Goal: Book appointment/travel/reservation

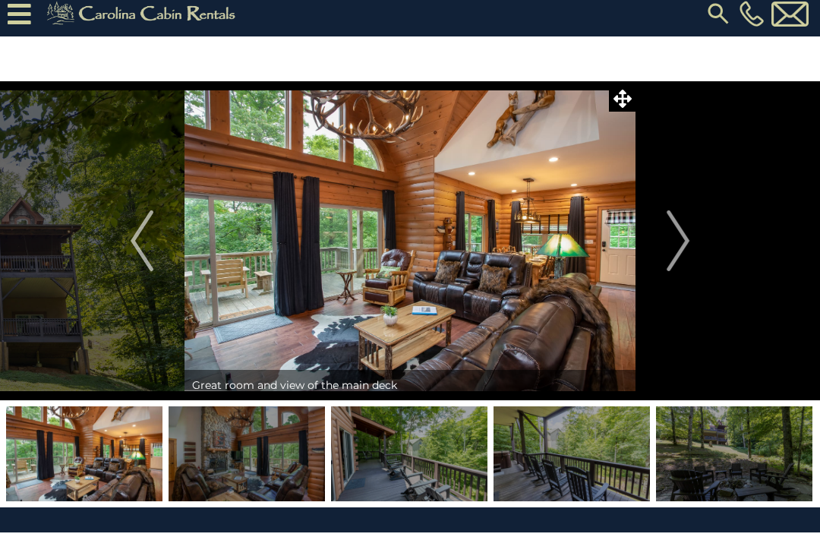
scroll to position [9, 0]
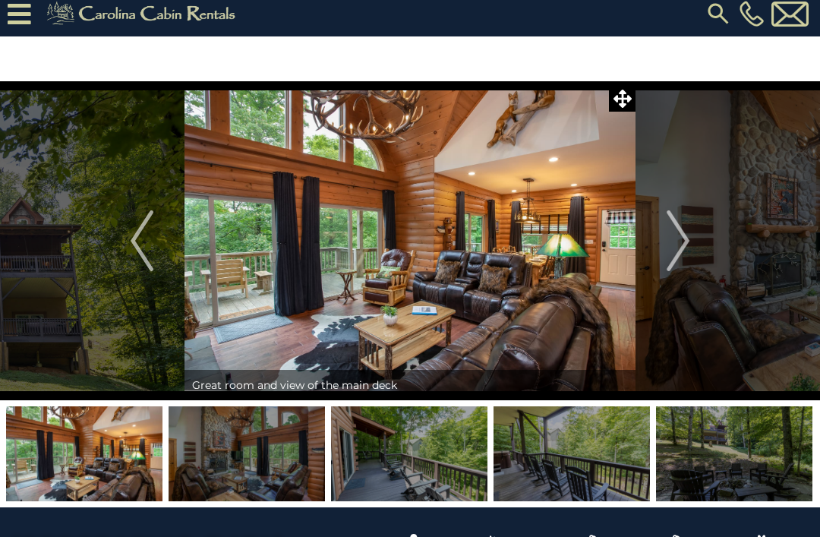
click at [138, 251] on img "Previous" at bounding box center [142, 240] width 23 height 61
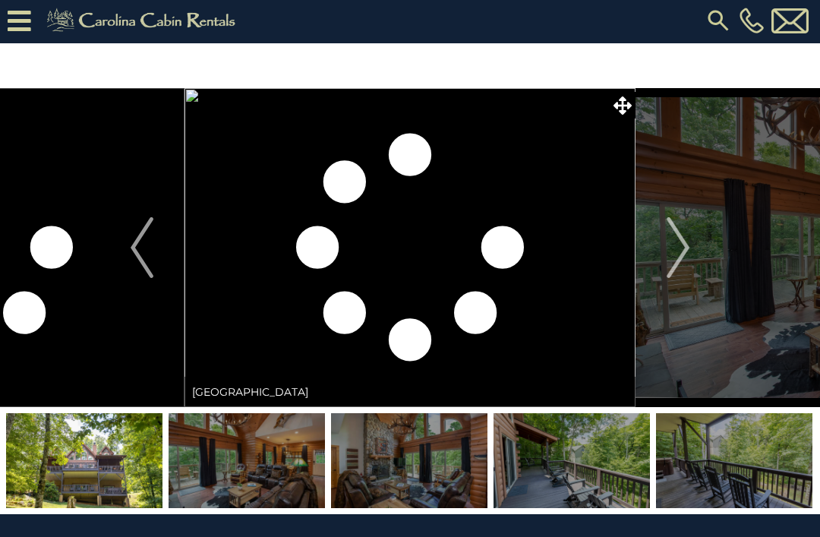
scroll to position [0, 0]
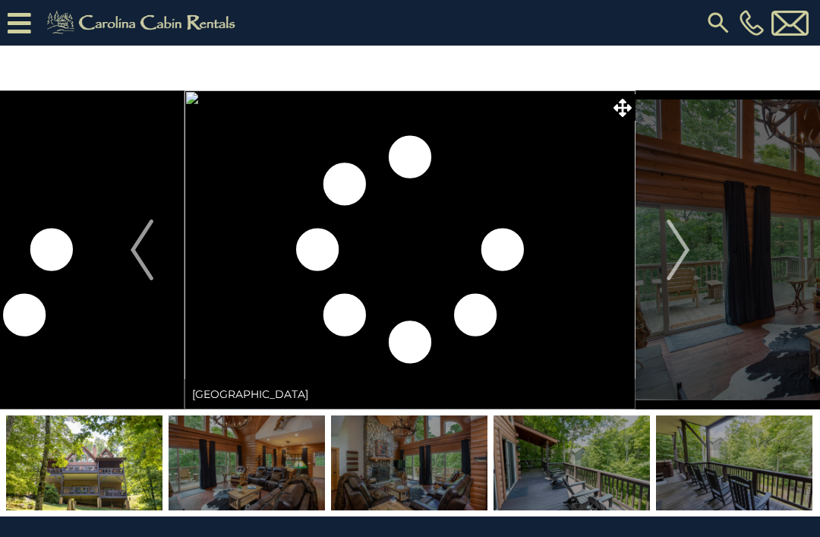
click at [690, 246] on img "Next" at bounding box center [678, 250] width 23 height 61
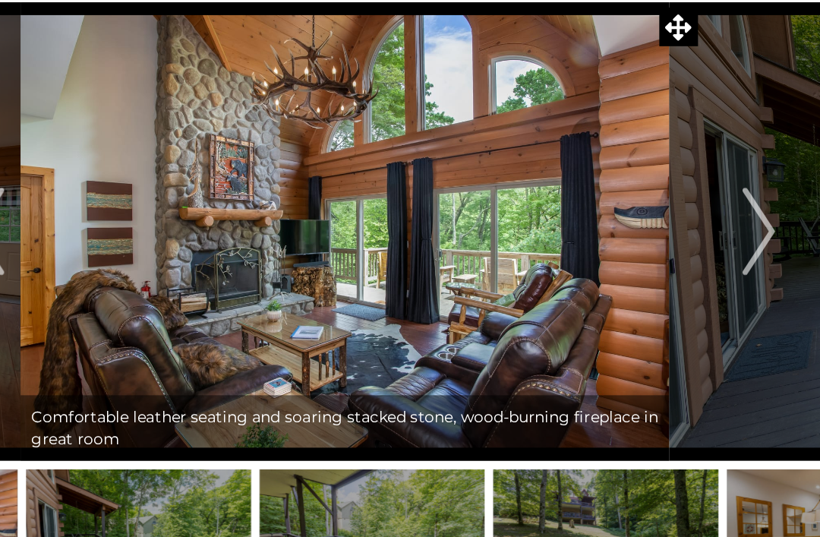
click at [667, 250] on img "Next" at bounding box center [678, 280] width 23 height 61
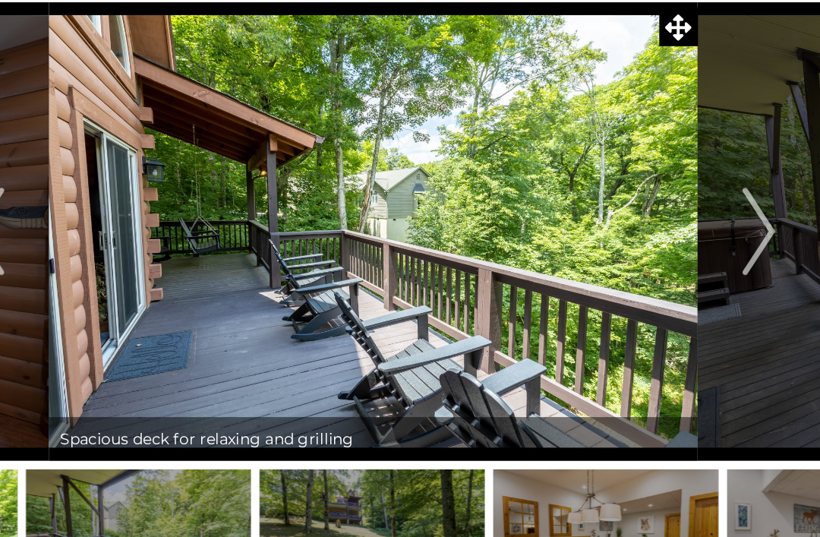
click at [667, 250] on img "Next" at bounding box center [678, 280] width 23 height 61
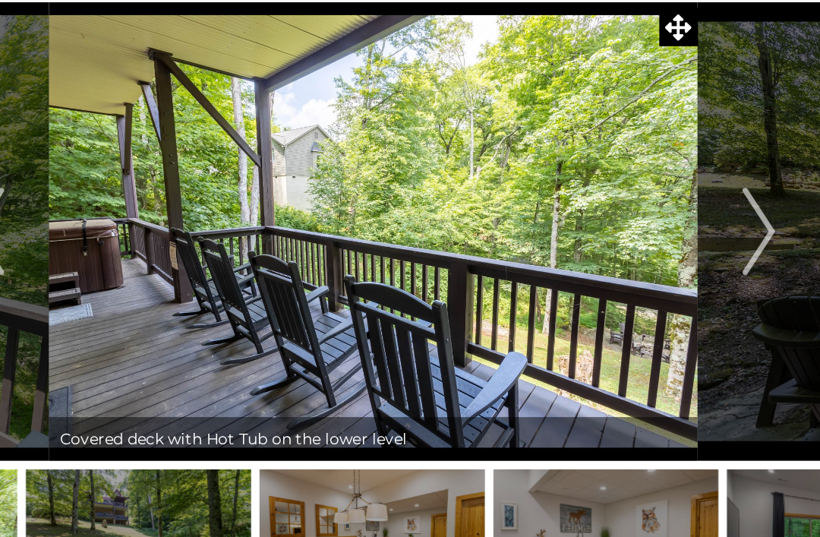
click at [667, 250] on img "Next" at bounding box center [678, 280] width 23 height 61
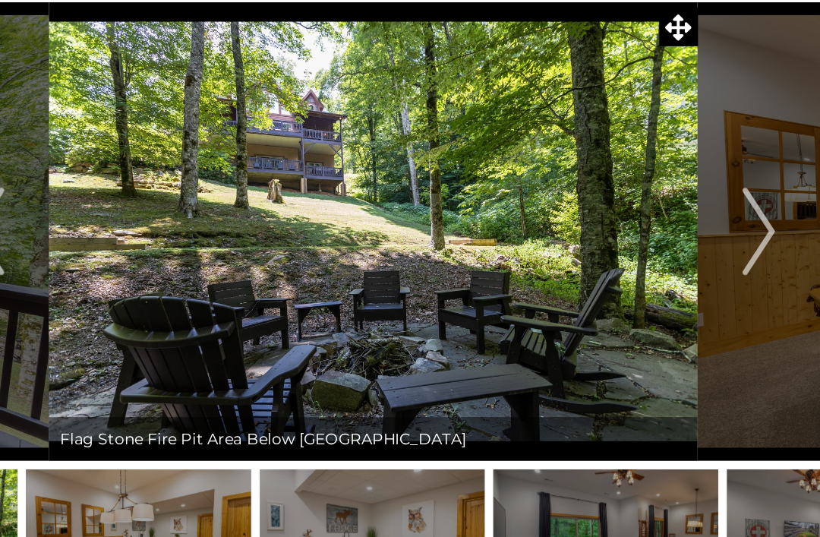
click at [667, 250] on img "Next" at bounding box center [678, 280] width 23 height 61
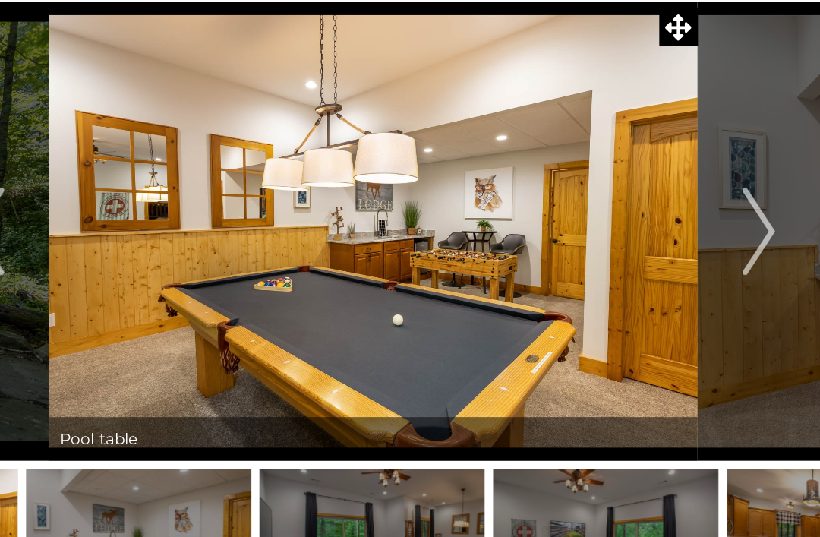
click at [667, 250] on img "Next" at bounding box center [678, 280] width 23 height 61
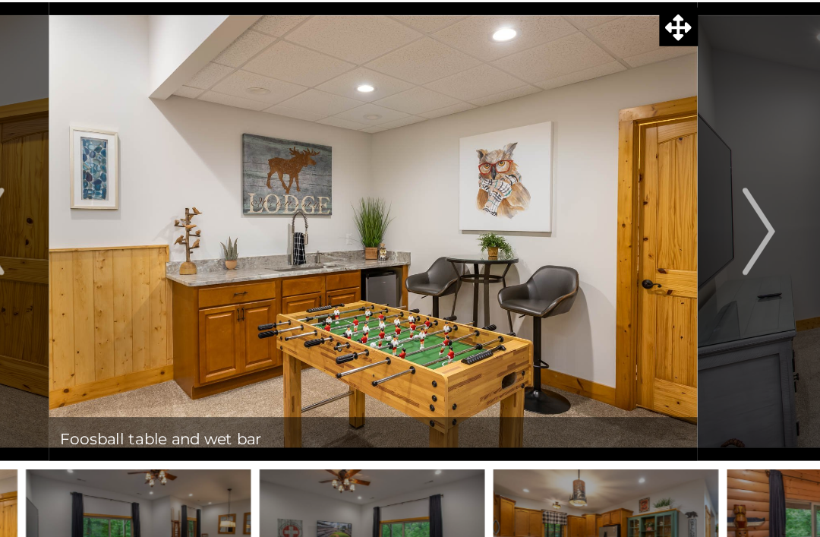
click at [667, 250] on img "Next" at bounding box center [678, 280] width 23 height 61
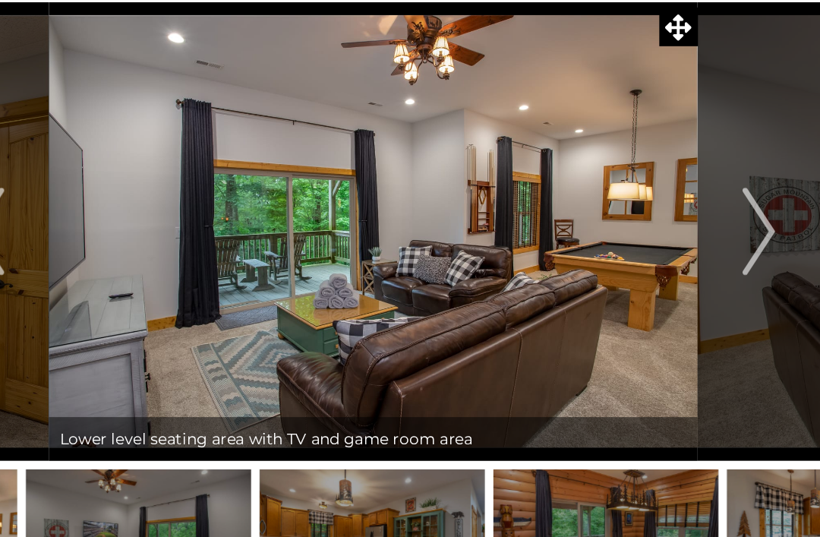
click at [131, 250] on img "Previous" at bounding box center [142, 280] width 23 height 61
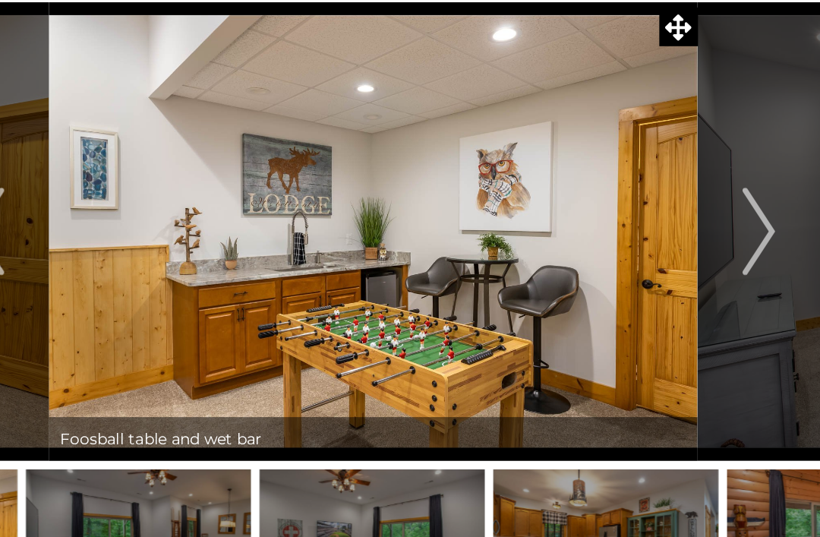
click at [667, 250] on img "Next" at bounding box center [678, 280] width 23 height 61
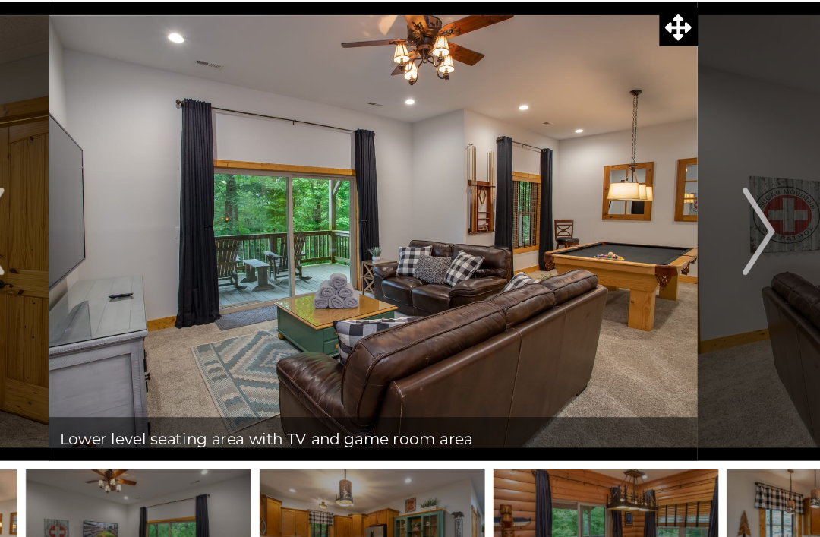
click at [667, 250] on img "Next" at bounding box center [678, 280] width 23 height 61
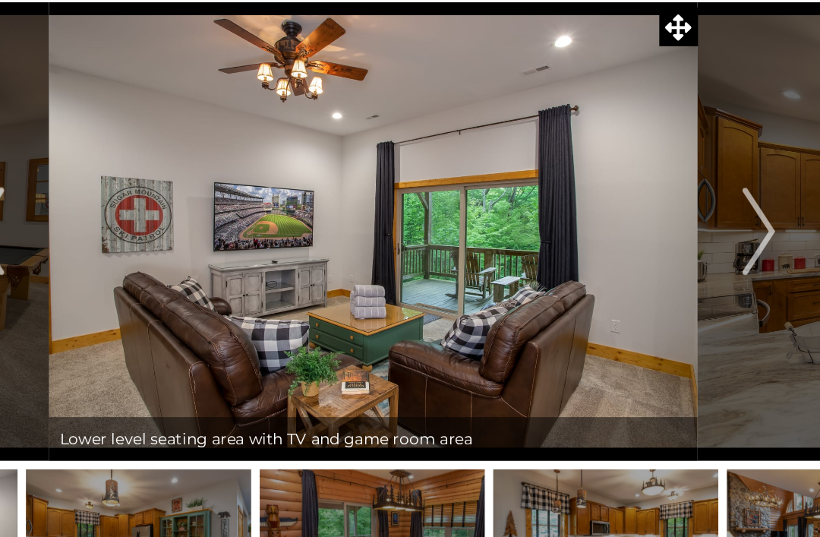
click at [667, 250] on img "Next" at bounding box center [678, 280] width 23 height 61
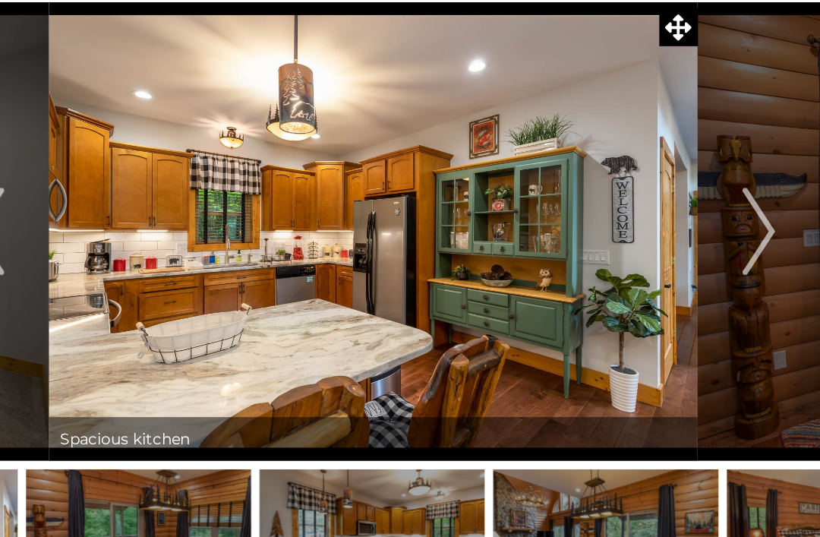
click at [667, 250] on img "Next" at bounding box center [678, 280] width 23 height 61
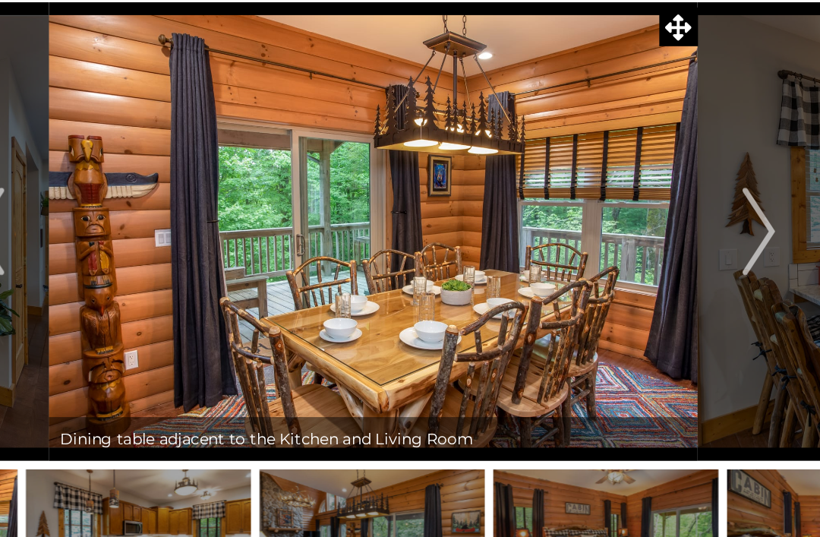
click at [667, 250] on img "Next" at bounding box center [678, 280] width 23 height 61
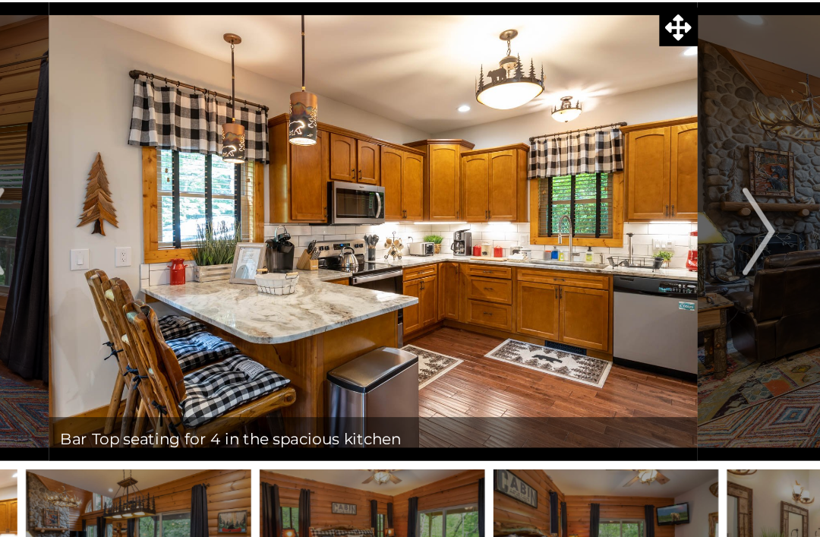
click at [667, 250] on img "Next" at bounding box center [678, 280] width 23 height 61
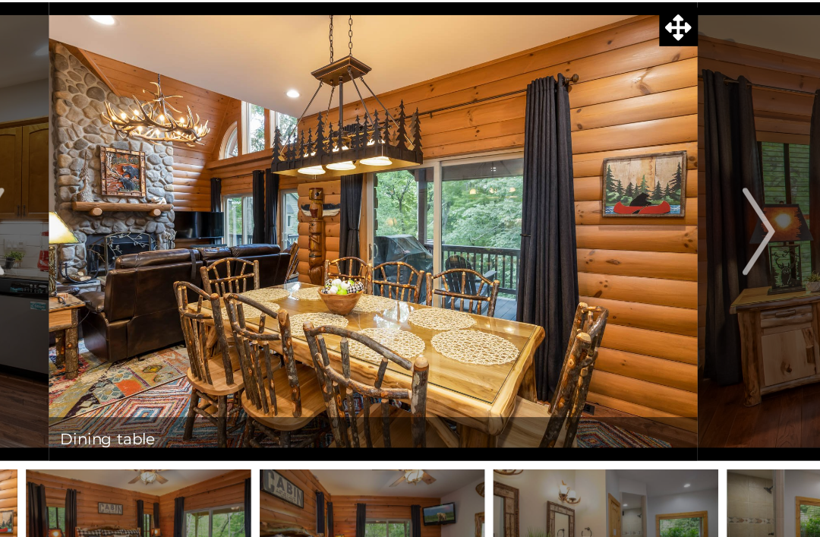
click at [667, 250] on img "Next" at bounding box center [678, 280] width 23 height 61
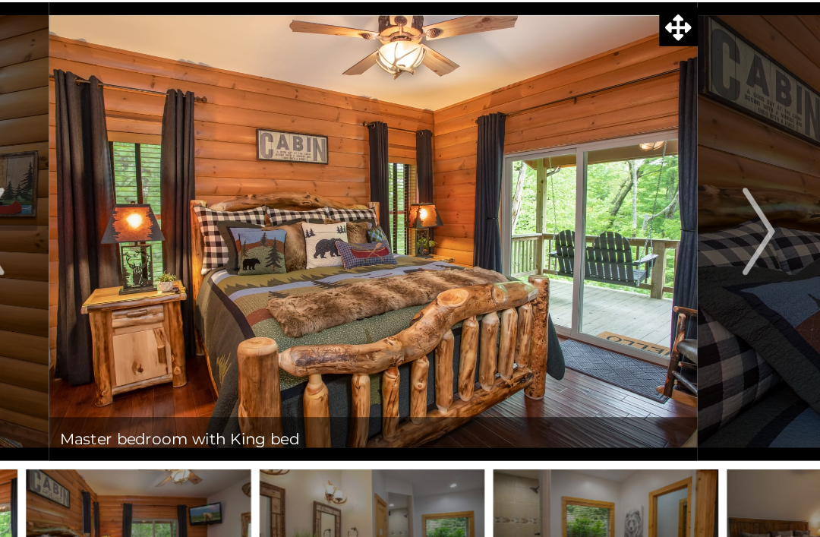
click at [667, 250] on img "Next" at bounding box center [678, 280] width 23 height 61
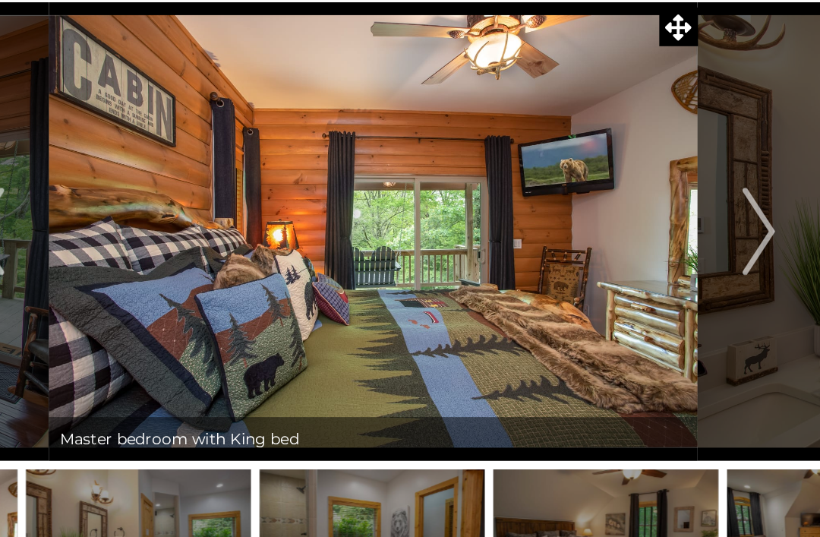
click at [667, 250] on img "Next" at bounding box center [678, 280] width 23 height 61
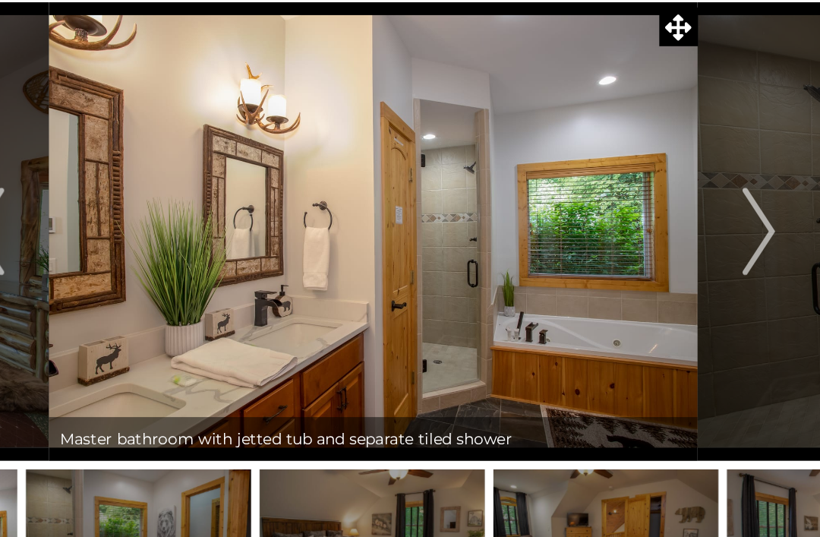
click at [667, 250] on img "Next" at bounding box center [678, 280] width 23 height 61
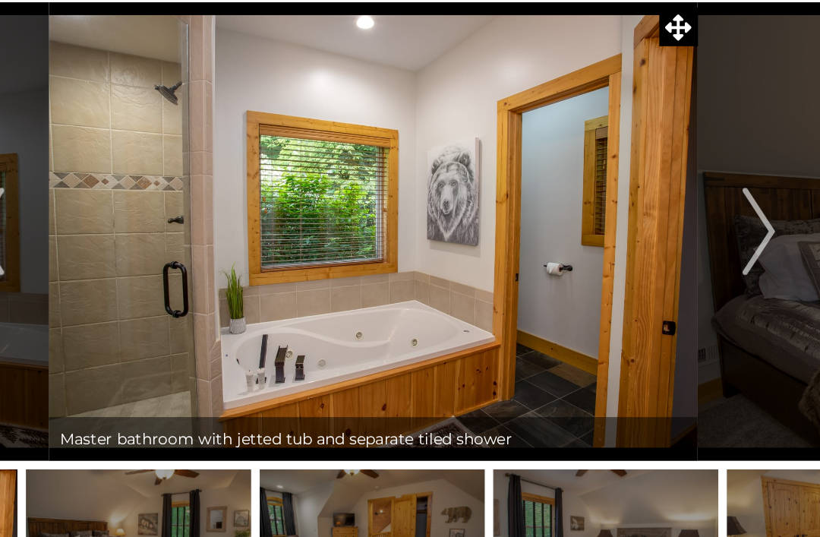
click at [667, 250] on img "Next" at bounding box center [678, 280] width 23 height 61
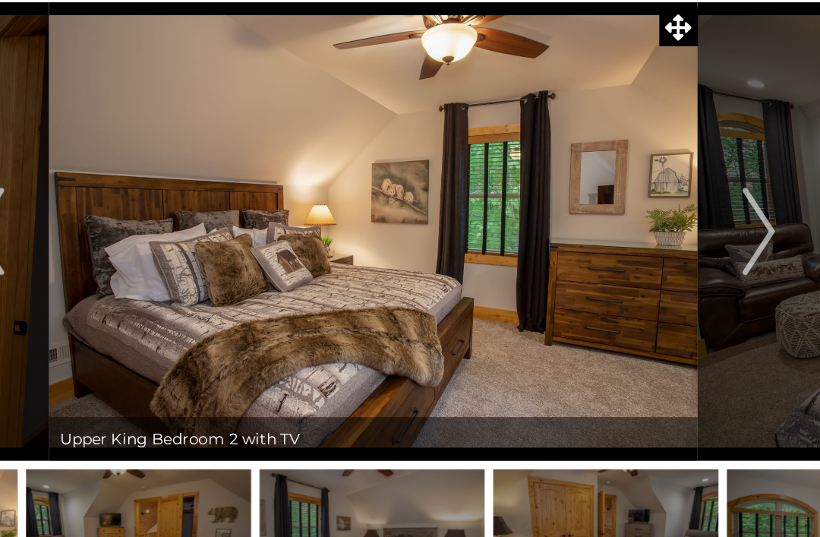
click at [131, 250] on img "Previous" at bounding box center [142, 280] width 23 height 61
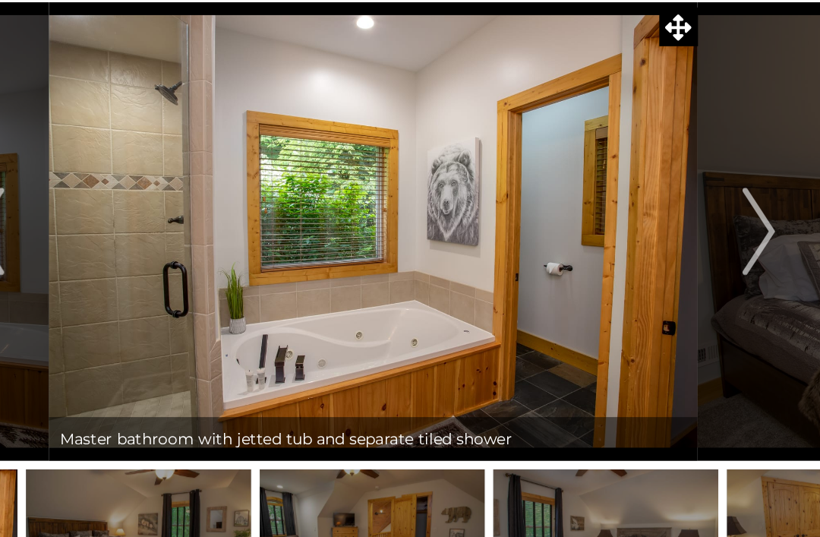
click at [131, 250] on img "Previous" at bounding box center [142, 280] width 23 height 61
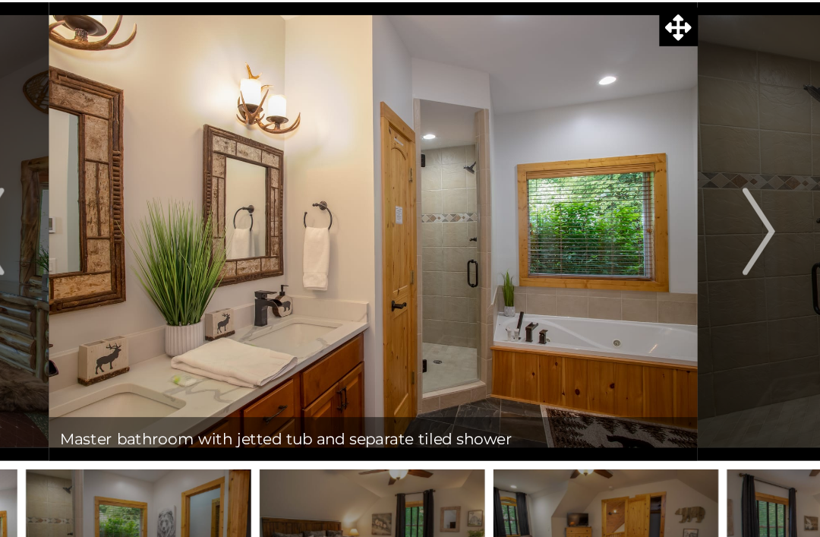
click at [131, 250] on img "Previous" at bounding box center [142, 280] width 23 height 61
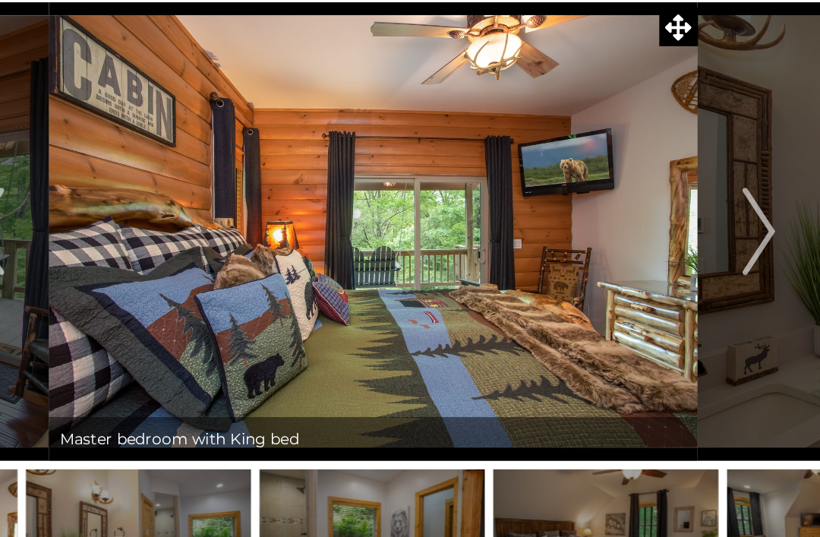
click at [667, 250] on img "Next" at bounding box center [678, 280] width 23 height 61
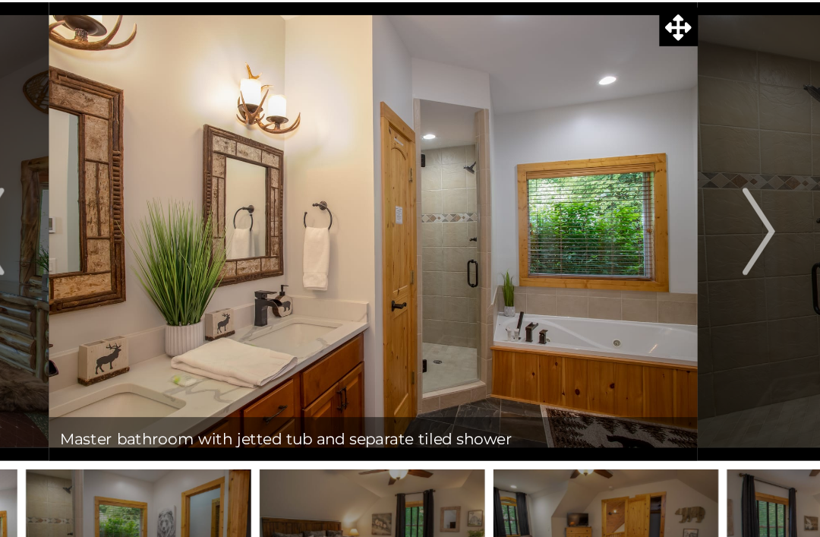
click at [667, 250] on img "Next" at bounding box center [678, 280] width 23 height 61
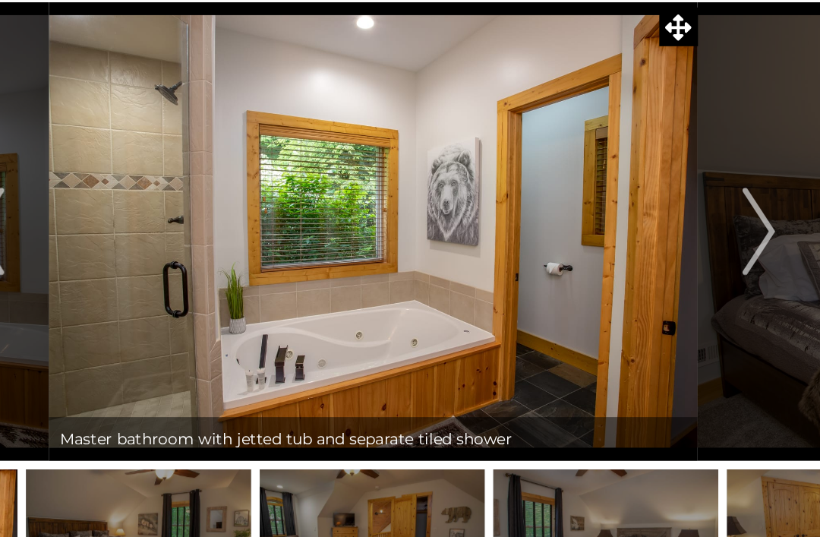
click at [667, 250] on img "Next" at bounding box center [678, 280] width 23 height 61
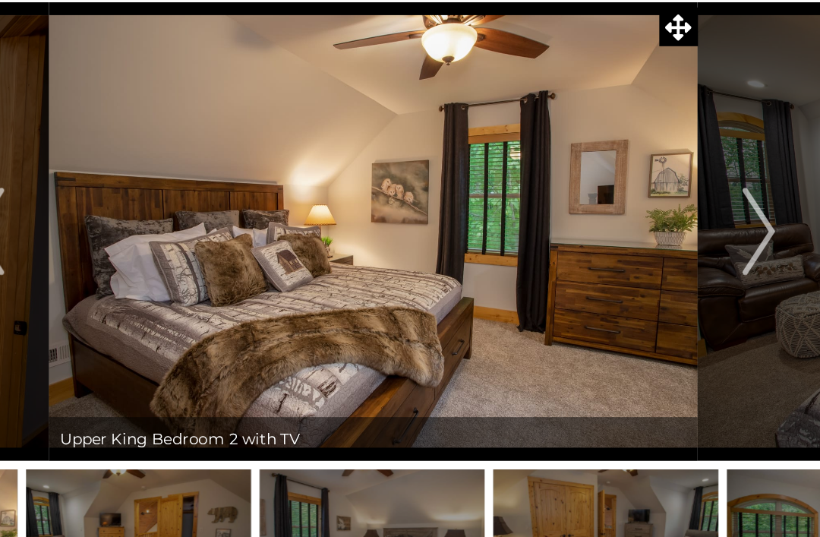
click at [667, 250] on img "Next" at bounding box center [678, 280] width 23 height 61
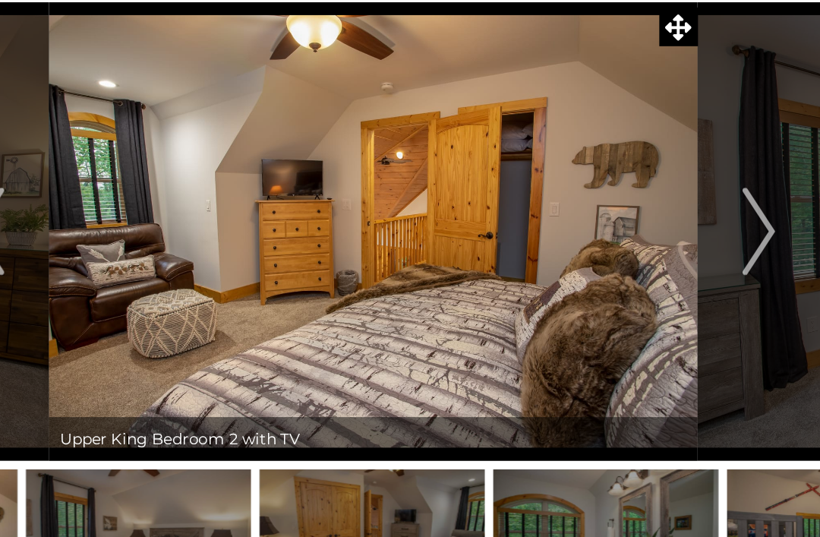
click at [667, 250] on img "Next" at bounding box center [678, 280] width 23 height 61
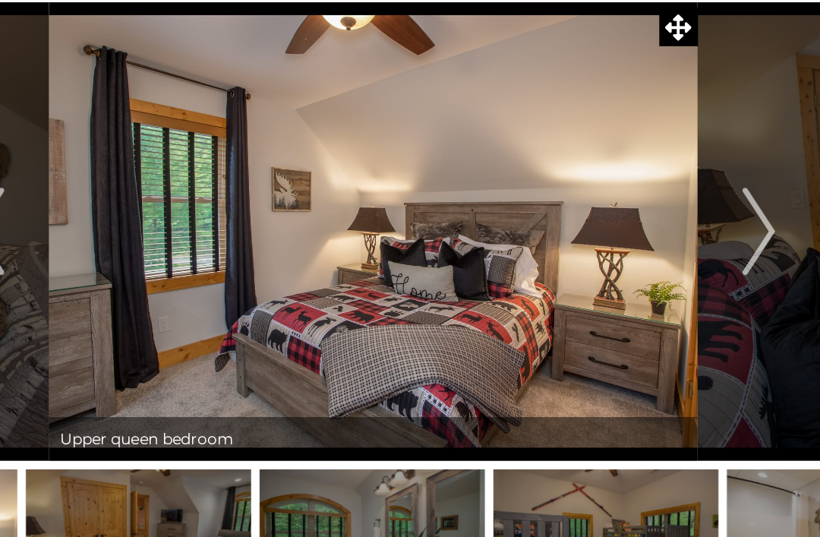
click at [667, 250] on img "Next" at bounding box center [678, 280] width 23 height 61
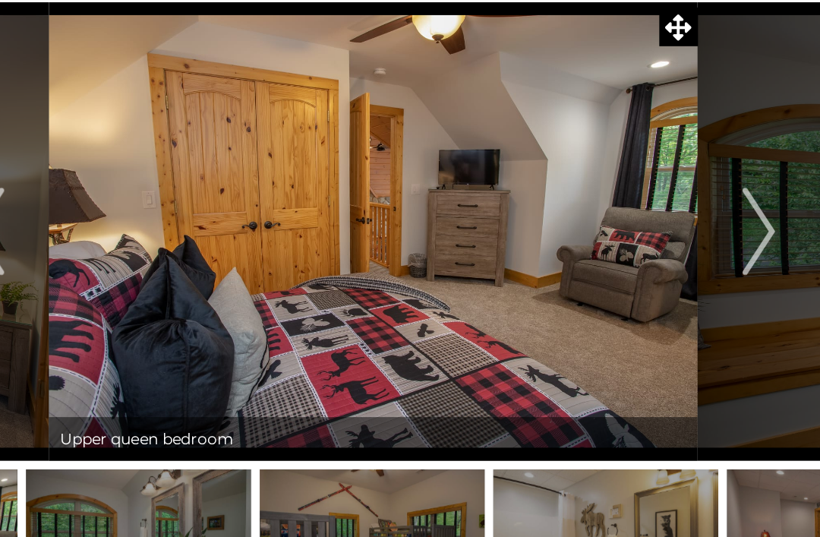
click at [667, 250] on img "Next" at bounding box center [678, 280] width 23 height 61
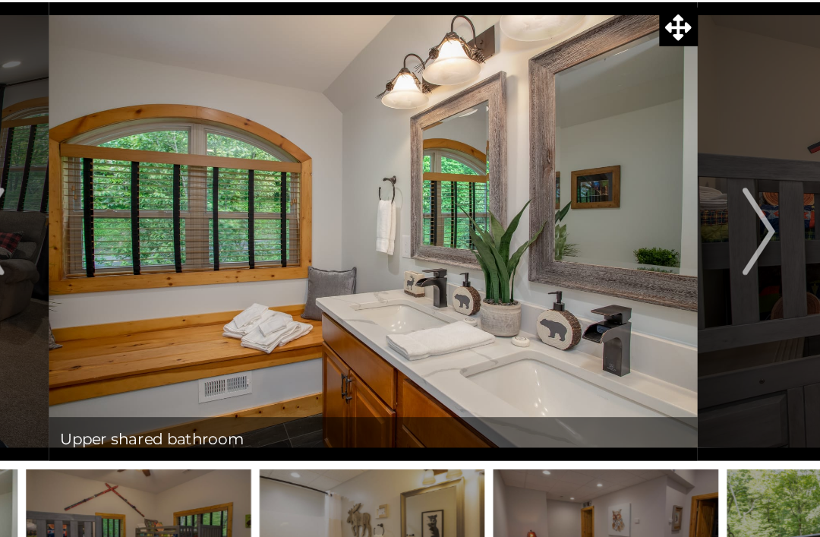
click at [667, 250] on img "Next" at bounding box center [678, 280] width 23 height 61
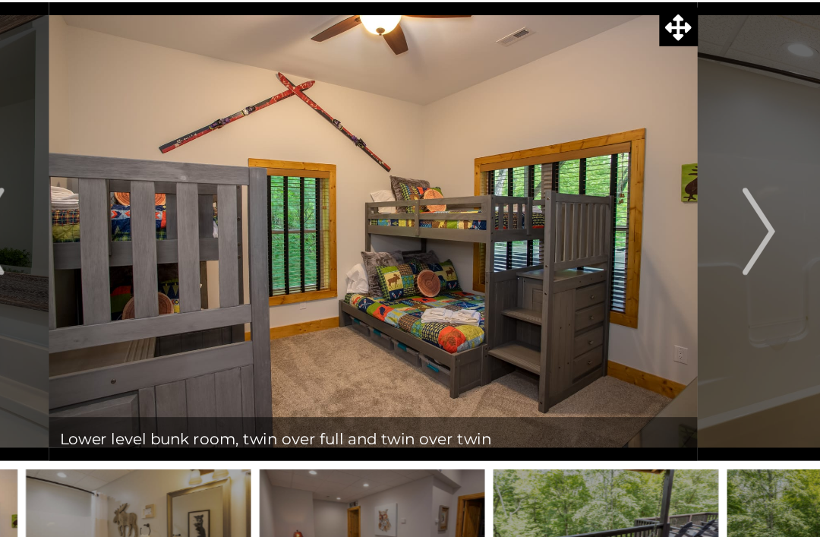
click at [667, 250] on img "Next" at bounding box center [678, 280] width 23 height 61
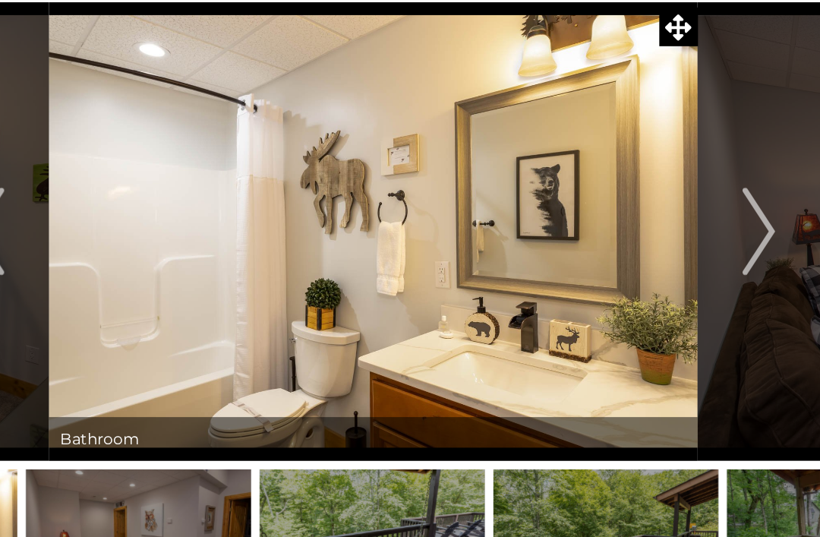
click at [667, 250] on img "Next" at bounding box center [678, 280] width 23 height 61
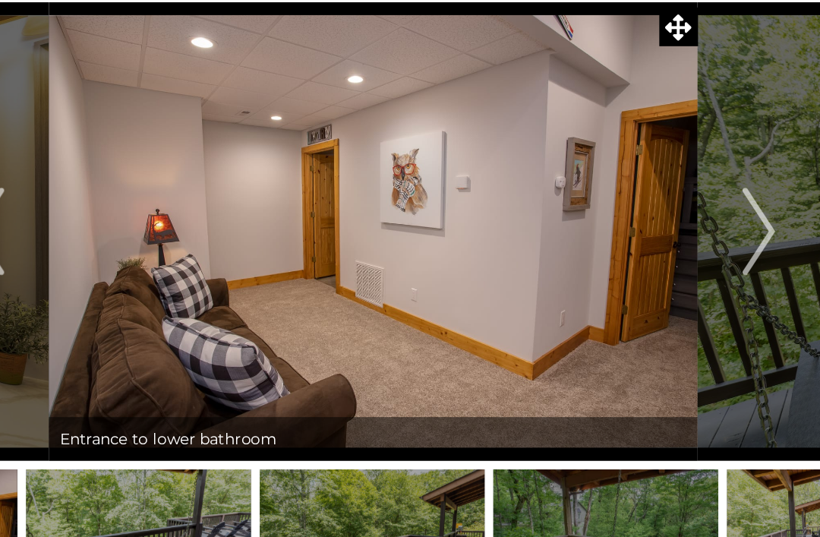
click at [667, 250] on img "Next" at bounding box center [678, 280] width 23 height 61
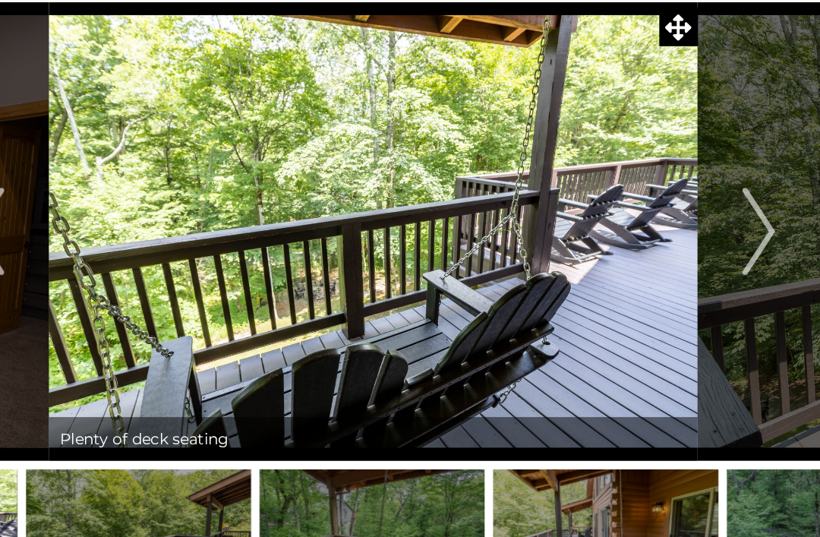
click at [667, 250] on img "Next" at bounding box center [678, 280] width 23 height 61
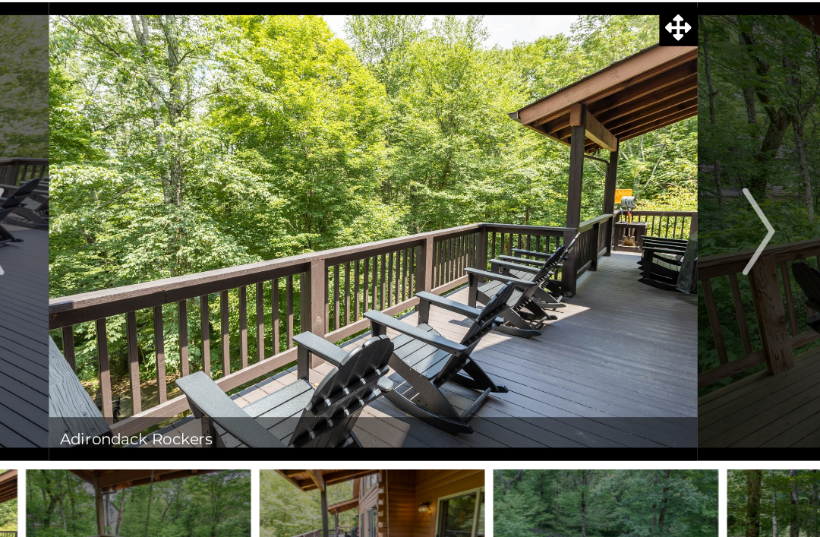
click at [667, 250] on img "Next" at bounding box center [678, 280] width 23 height 61
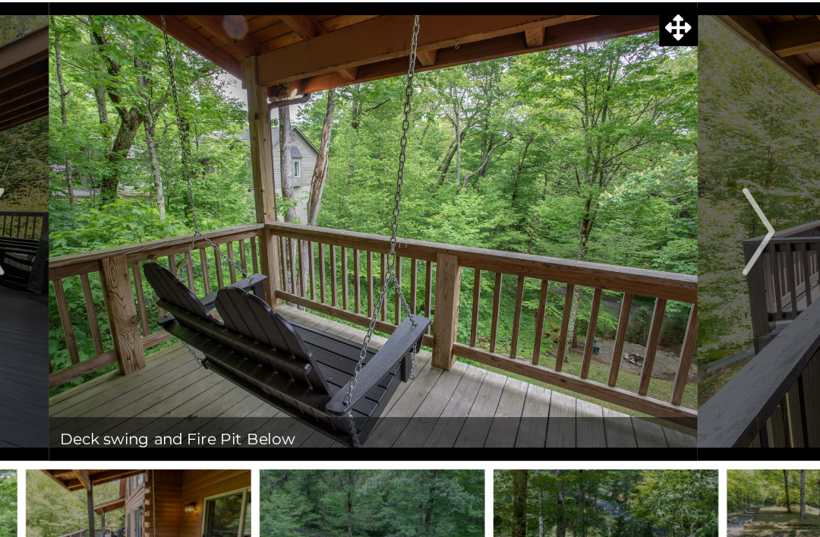
click at [667, 250] on img "Next" at bounding box center [678, 280] width 23 height 61
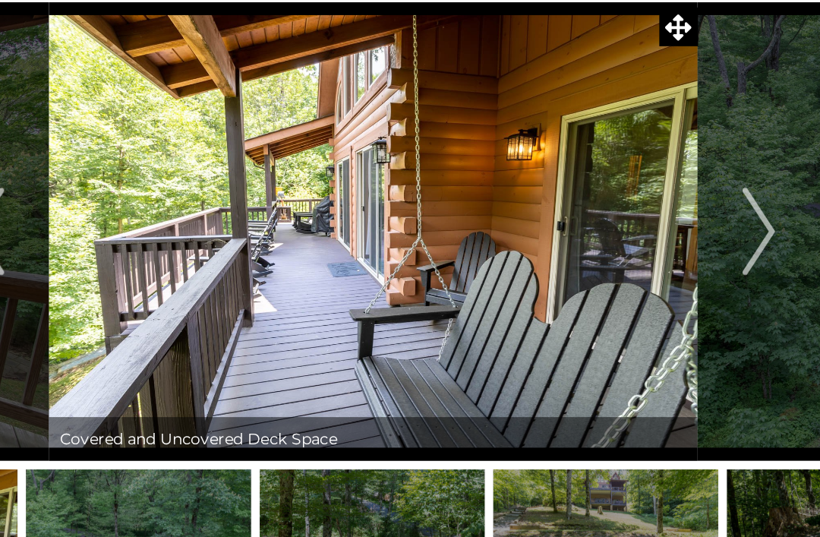
click at [667, 250] on img "Next" at bounding box center [678, 280] width 23 height 61
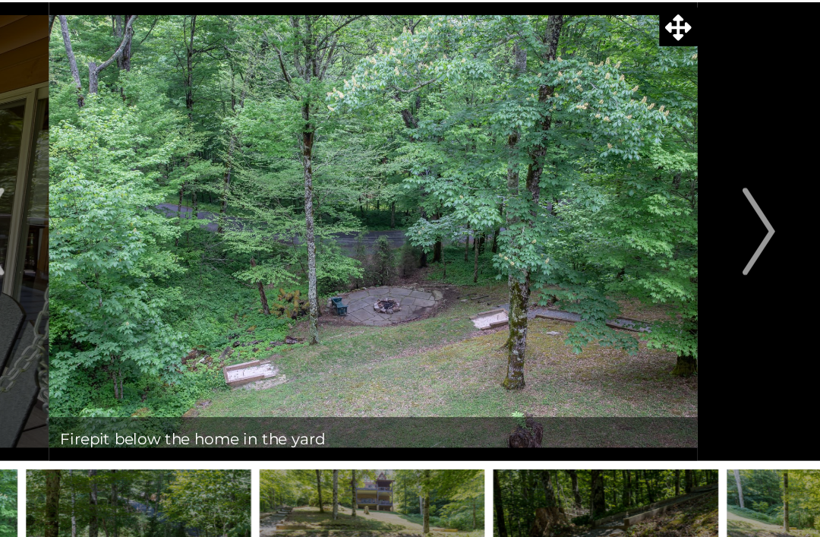
click at [667, 250] on img "Next" at bounding box center [678, 280] width 23 height 61
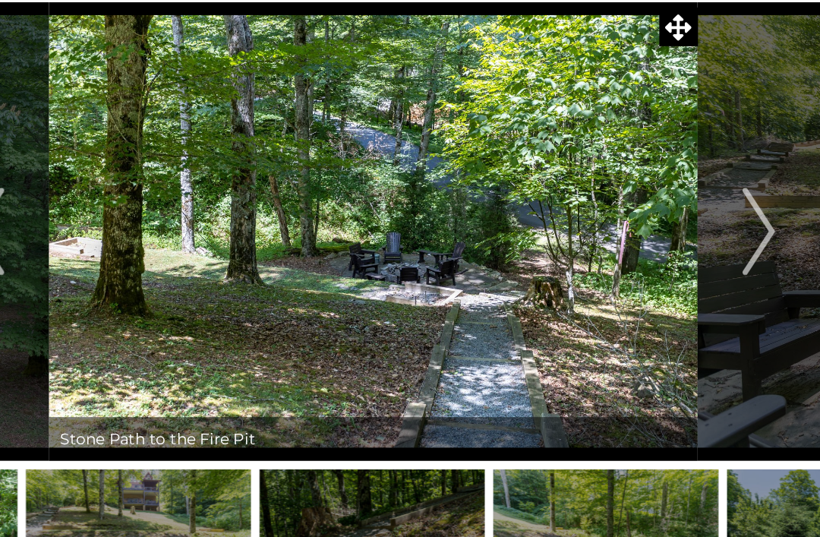
click at [667, 250] on img "Next" at bounding box center [678, 280] width 23 height 61
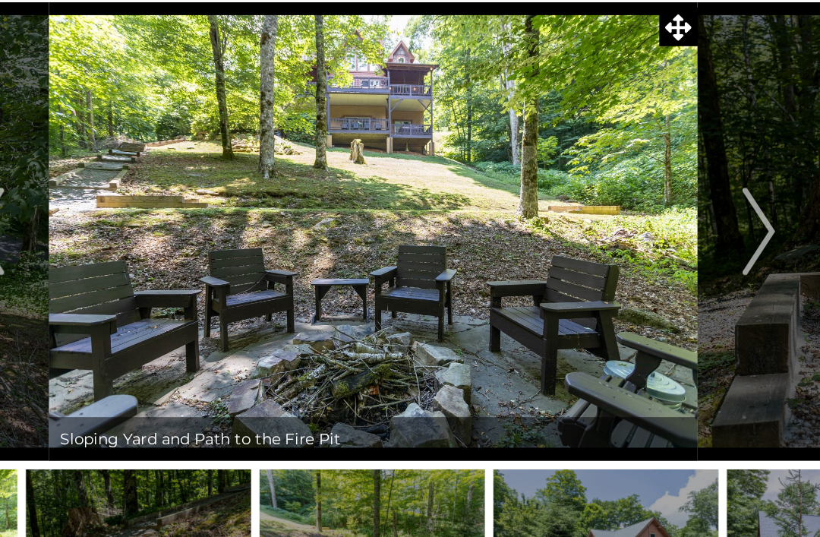
click at [667, 250] on img "Next" at bounding box center [678, 280] width 23 height 61
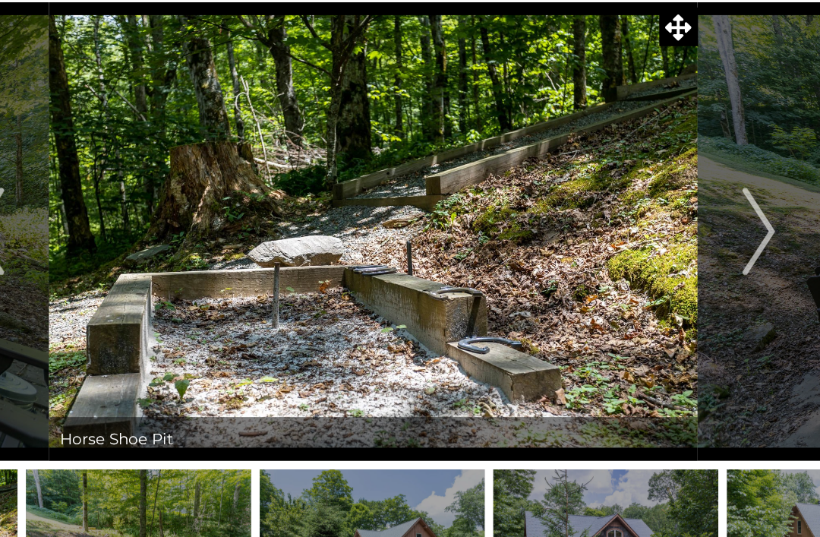
click at [667, 250] on img "Next" at bounding box center [678, 280] width 23 height 61
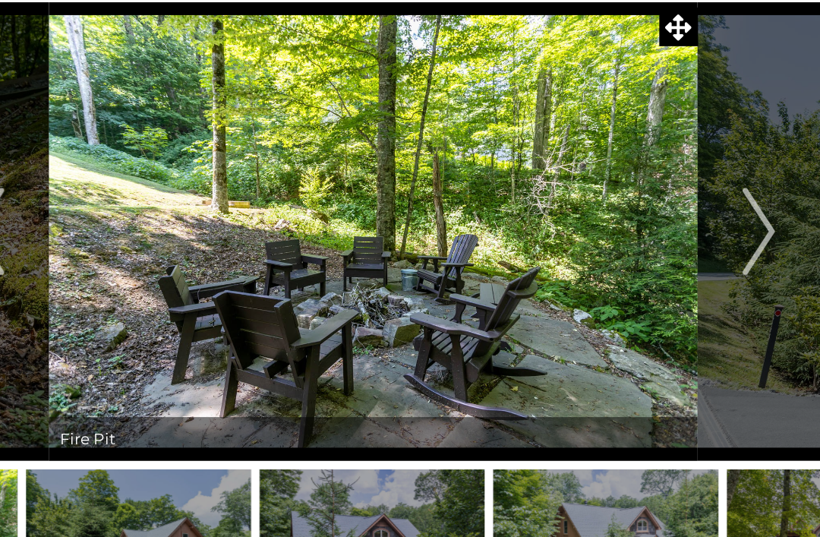
click at [131, 250] on img "Previous" at bounding box center [142, 280] width 23 height 61
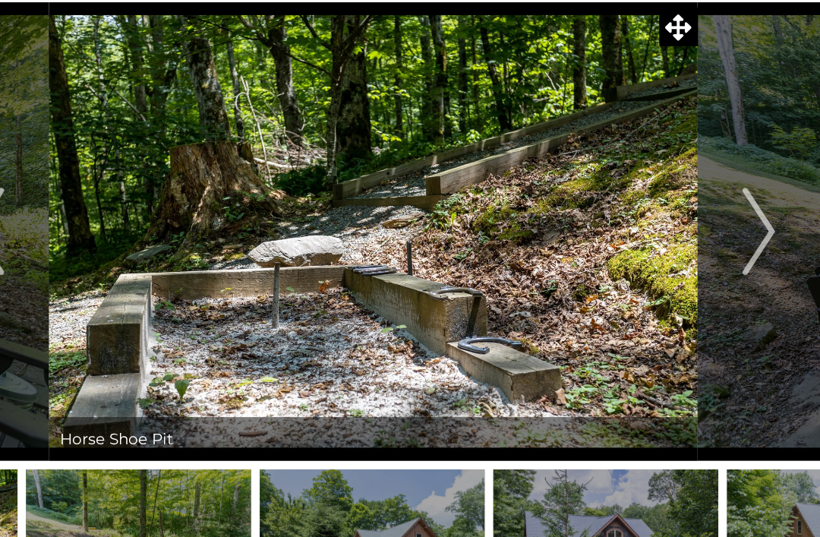
click at [667, 250] on img "Next" at bounding box center [678, 280] width 23 height 61
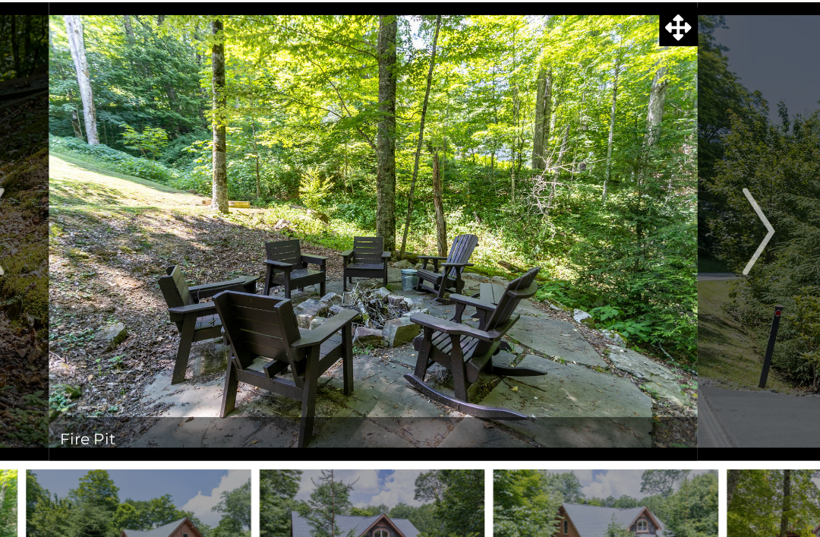
click at [667, 250] on img "Next" at bounding box center [678, 280] width 23 height 61
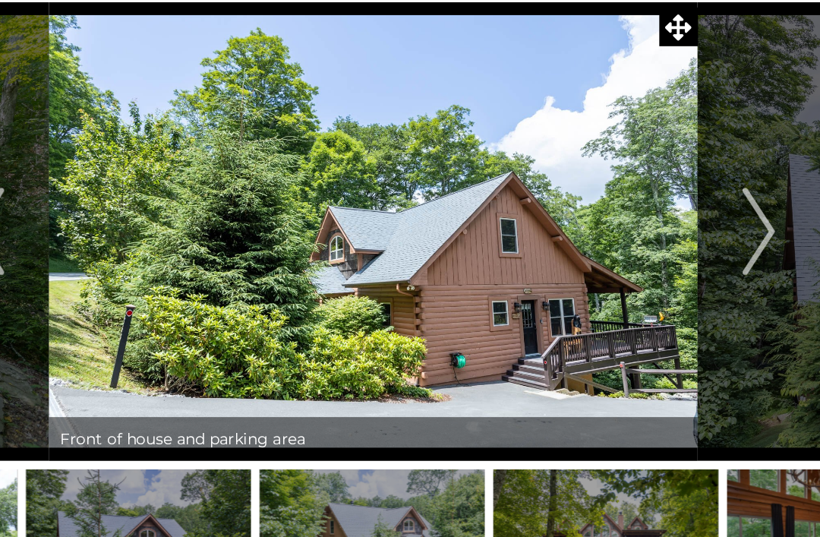
click at [667, 250] on img "Next" at bounding box center [678, 280] width 23 height 61
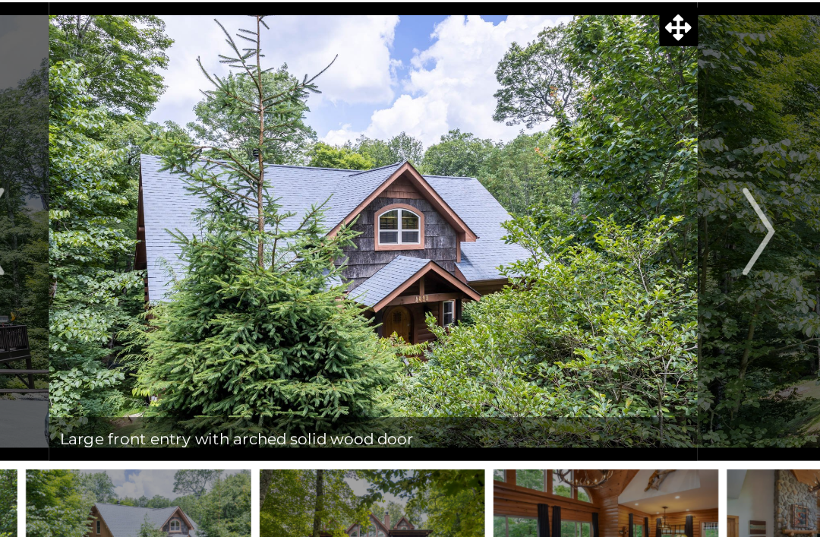
click at [667, 250] on img "Next" at bounding box center [678, 280] width 23 height 61
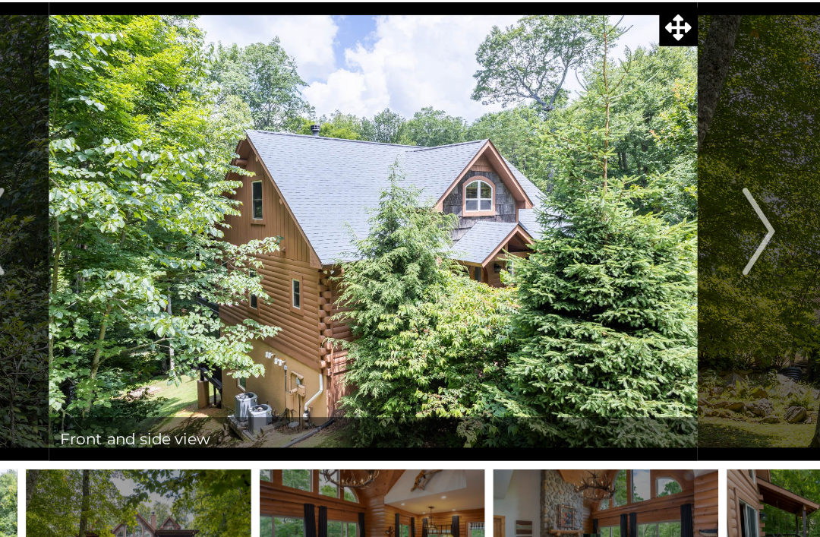
click at [667, 250] on img "Next" at bounding box center [678, 280] width 23 height 61
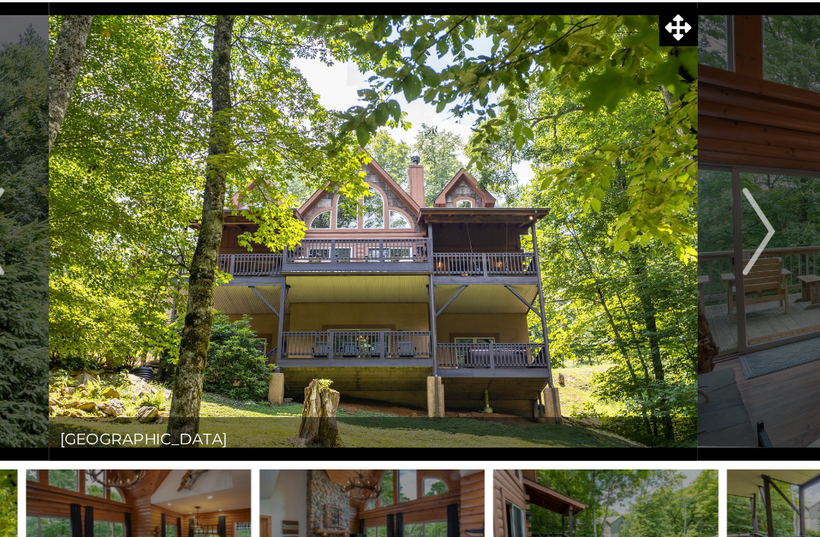
click at [667, 250] on img "Next" at bounding box center [678, 280] width 23 height 61
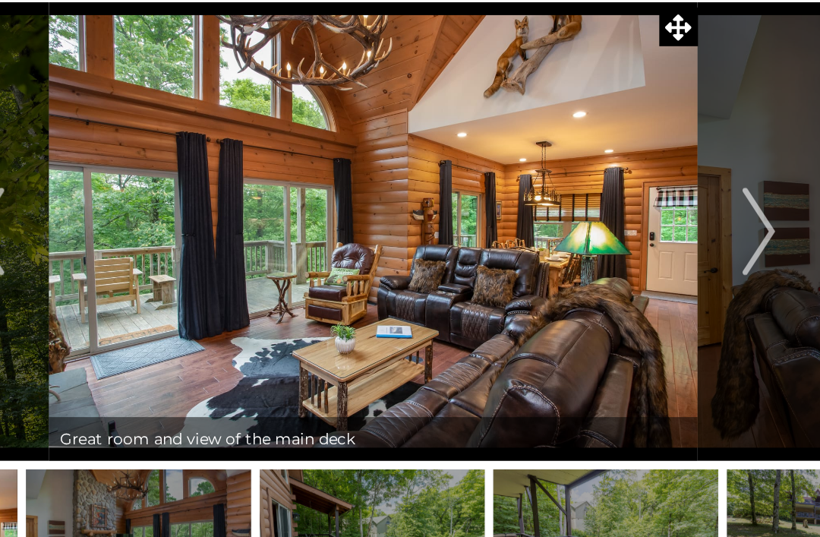
click at [667, 250] on img "Next" at bounding box center [678, 280] width 23 height 61
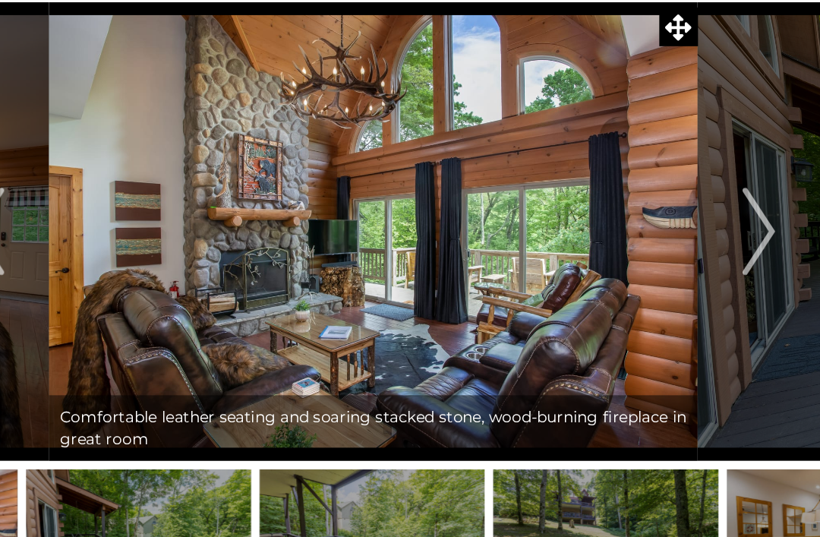
click at [667, 250] on img "Next" at bounding box center [678, 280] width 23 height 61
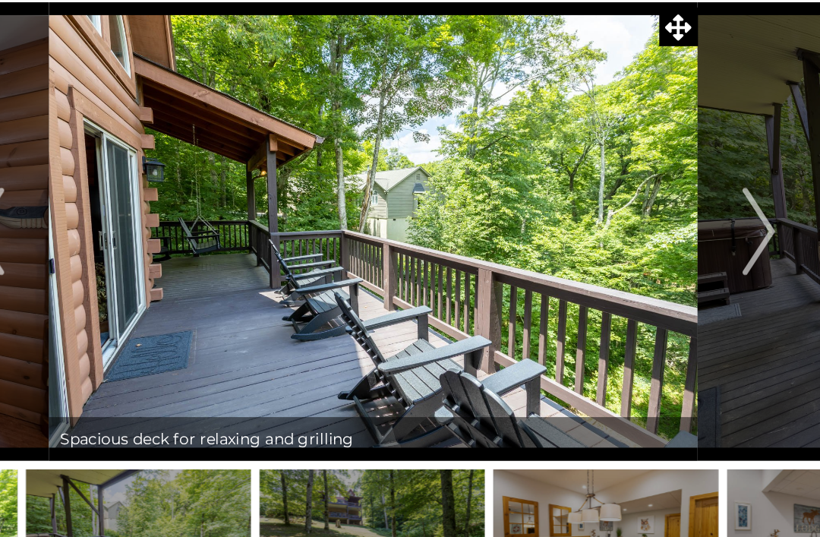
click at [667, 250] on img "Next" at bounding box center [678, 280] width 23 height 61
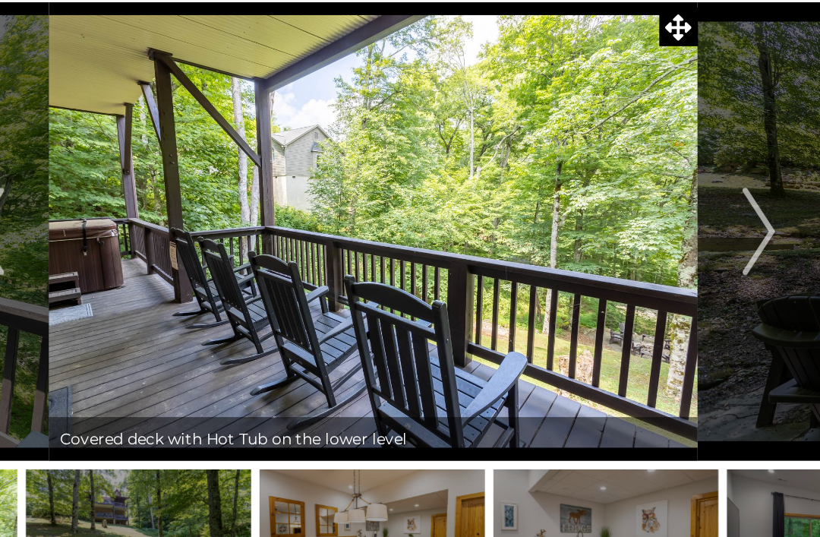
click at [667, 250] on img "Next" at bounding box center [678, 280] width 23 height 61
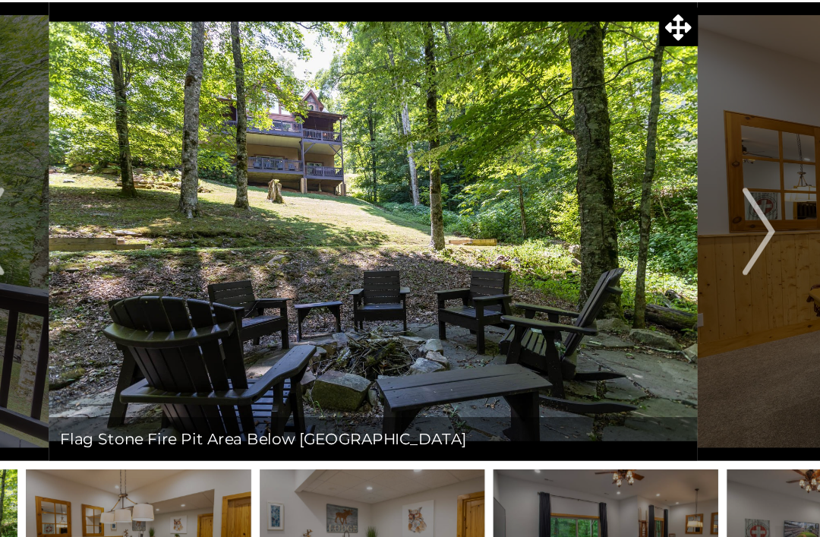
click at [667, 250] on img "Next" at bounding box center [678, 280] width 23 height 61
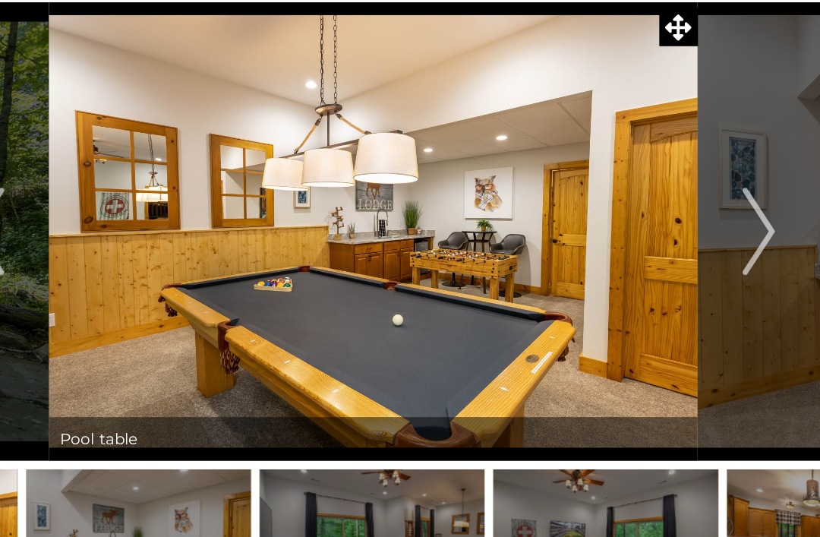
click at [667, 250] on img "Next" at bounding box center [678, 280] width 23 height 61
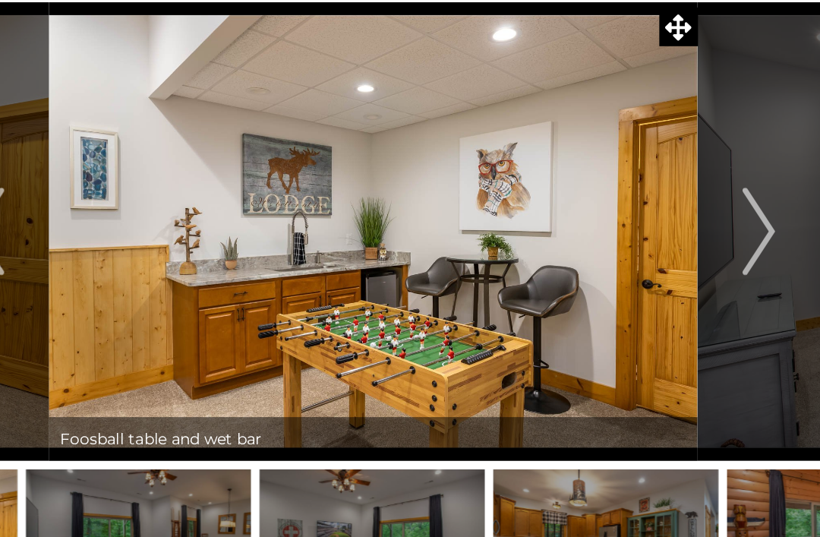
click at [667, 250] on img "Next" at bounding box center [678, 280] width 23 height 61
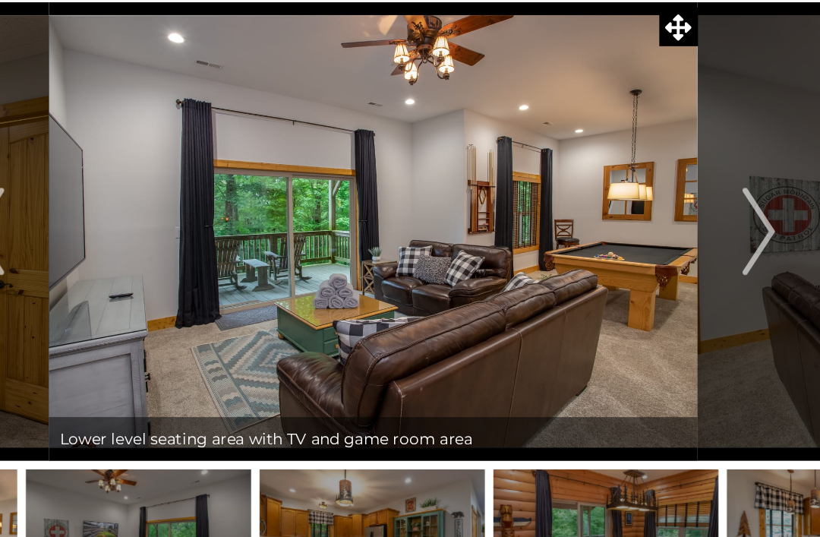
click at [667, 250] on img "Next" at bounding box center [678, 280] width 23 height 61
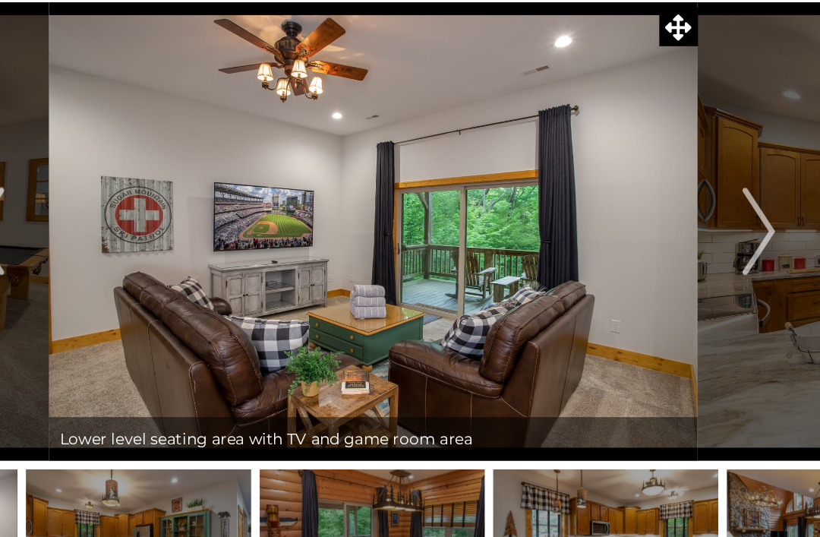
click at [667, 250] on img "Next" at bounding box center [678, 280] width 23 height 61
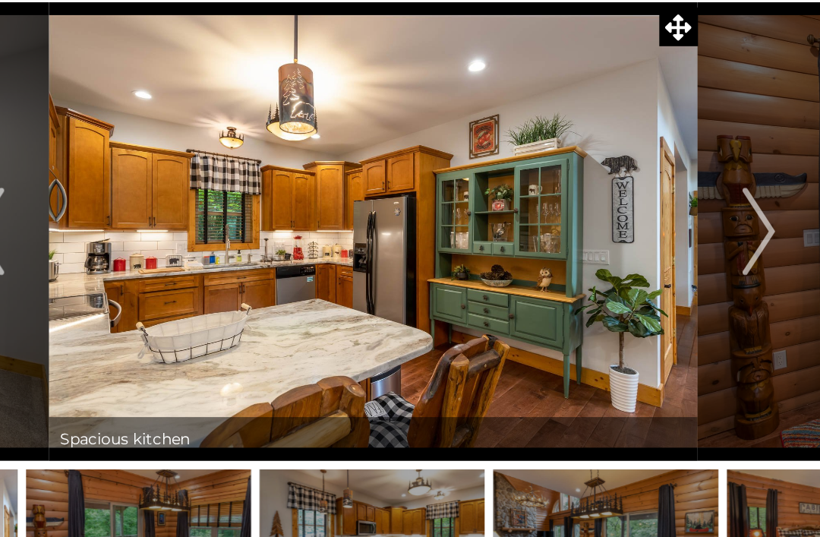
click at [667, 250] on img "Next" at bounding box center [678, 280] width 23 height 61
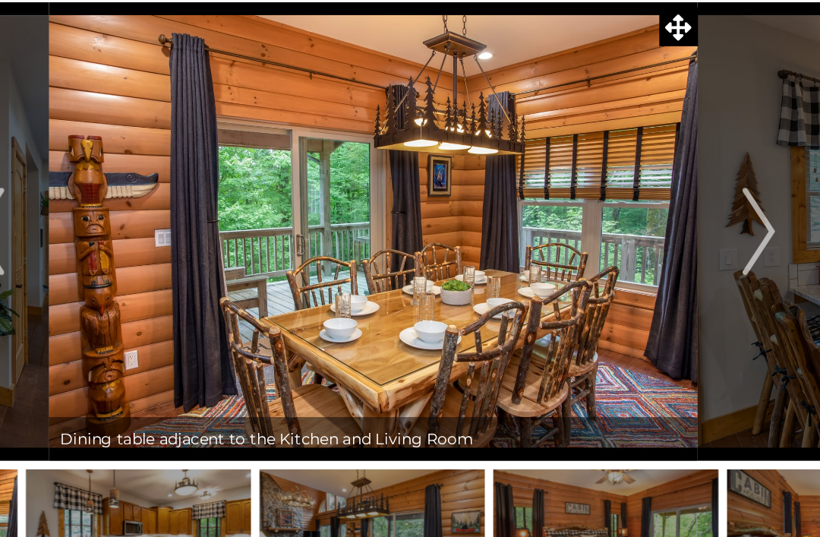
click at [667, 250] on img "Next" at bounding box center [678, 280] width 23 height 61
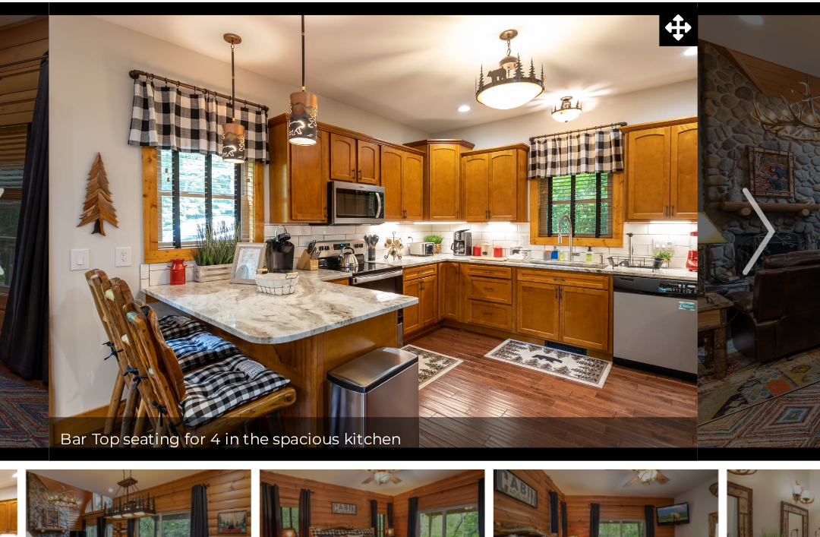
click at [667, 250] on img "Next" at bounding box center [678, 280] width 23 height 61
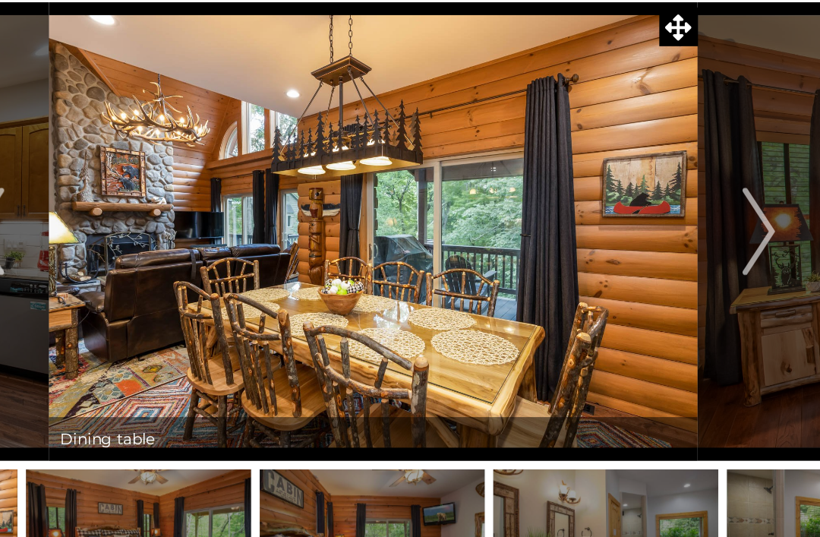
click at [667, 250] on img "Next" at bounding box center [678, 280] width 23 height 61
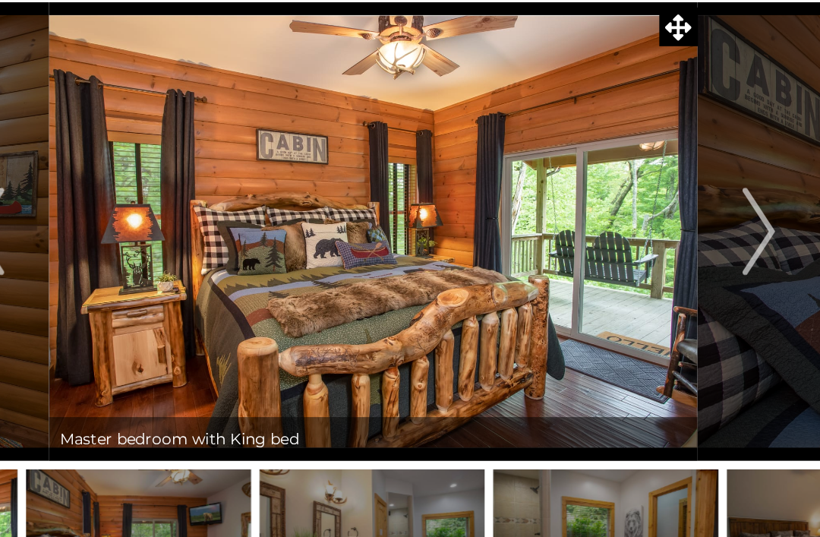
click at [667, 250] on img "Next" at bounding box center [678, 280] width 23 height 61
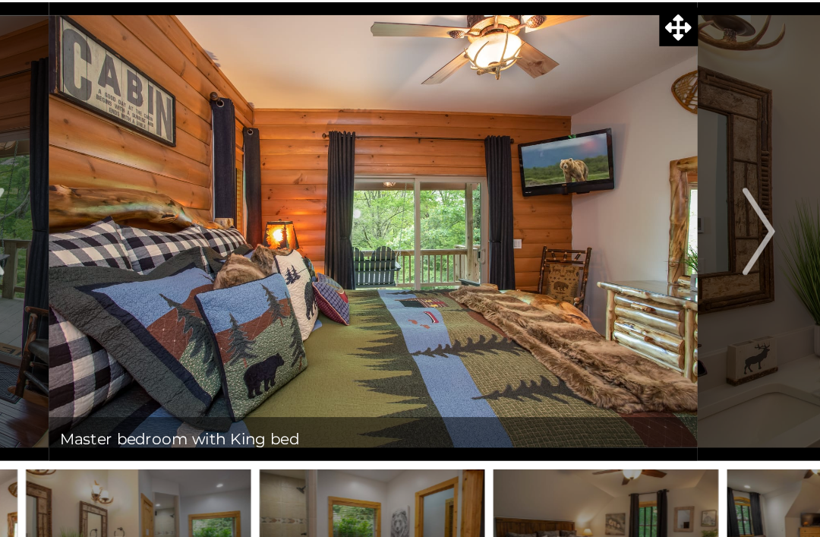
click at [667, 250] on img "Next" at bounding box center [678, 280] width 23 height 61
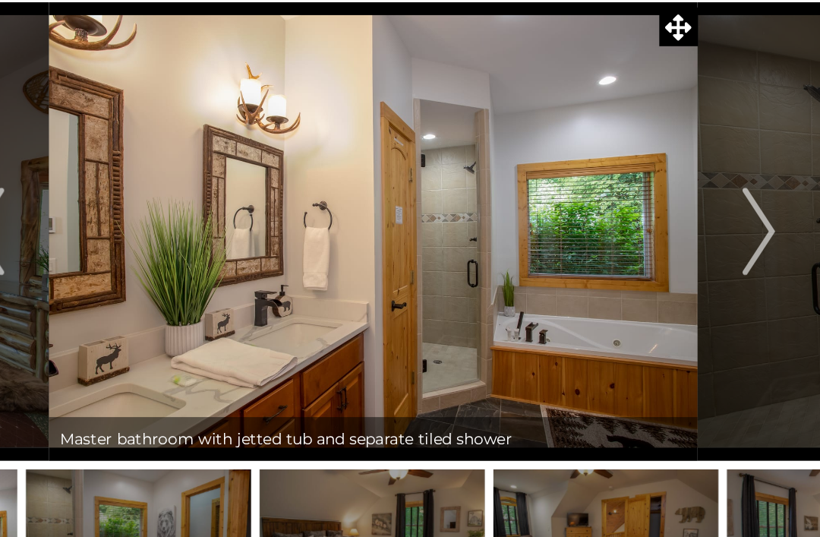
click at [667, 250] on img "Next" at bounding box center [678, 280] width 23 height 61
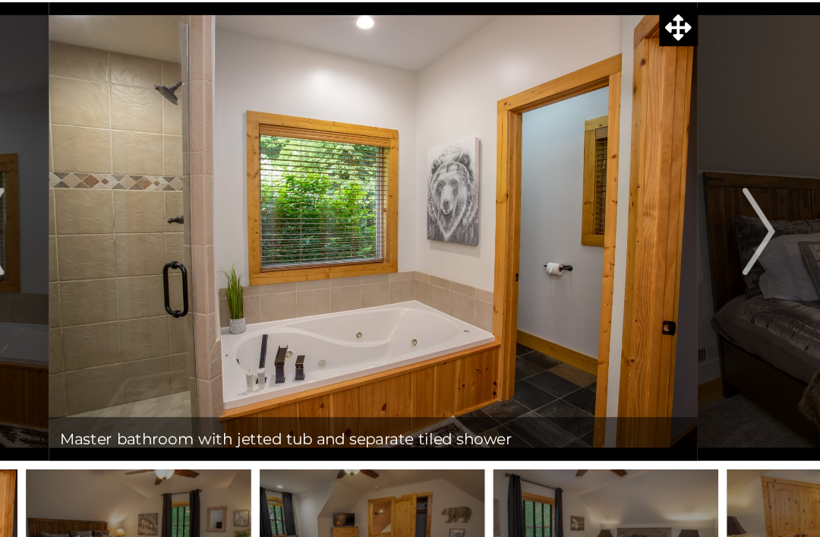
click at [667, 250] on img "Next" at bounding box center [678, 280] width 23 height 61
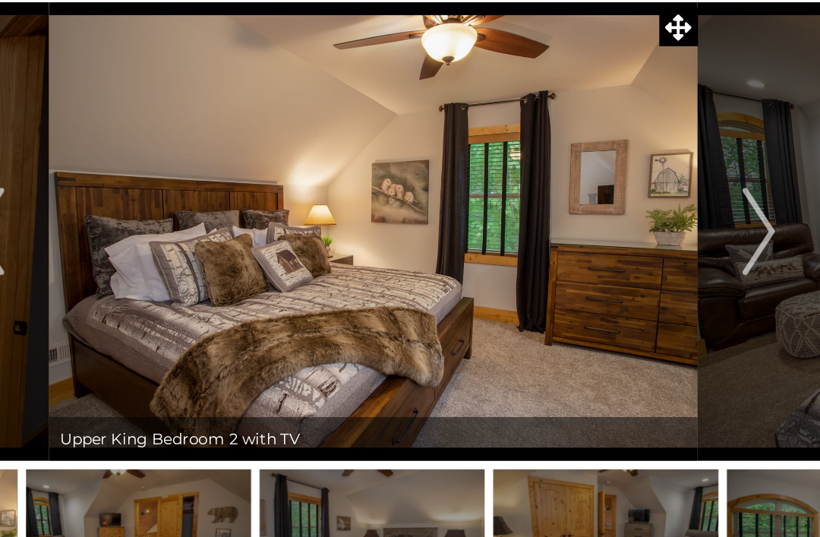
click at [667, 250] on img "Next" at bounding box center [678, 280] width 23 height 61
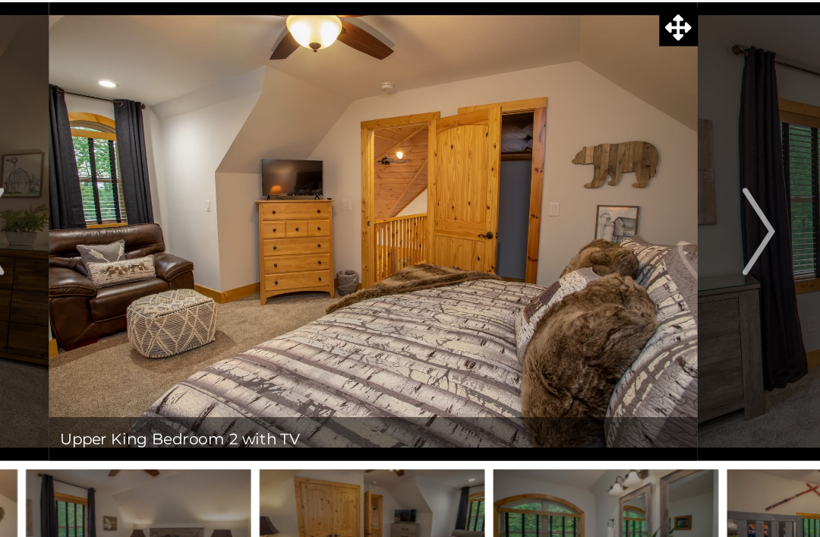
click at [667, 250] on img "Next" at bounding box center [678, 280] width 23 height 61
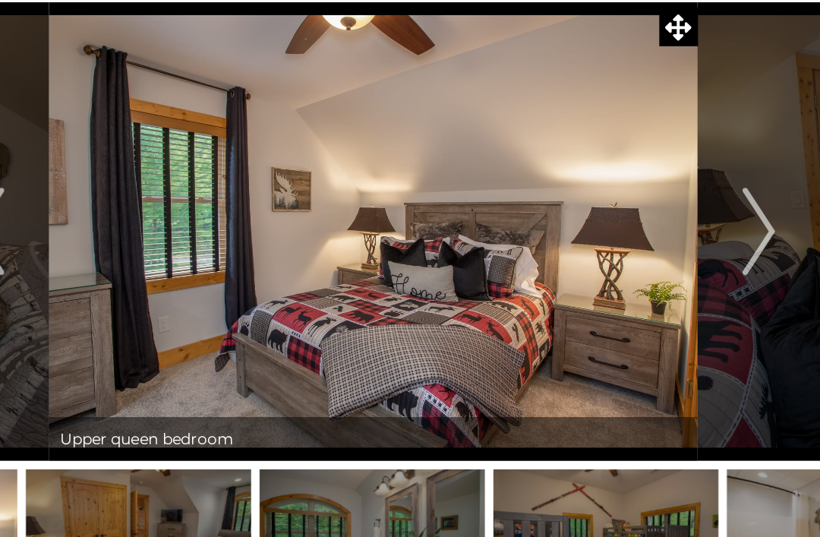
click at [667, 250] on img "Next" at bounding box center [678, 280] width 23 height 61
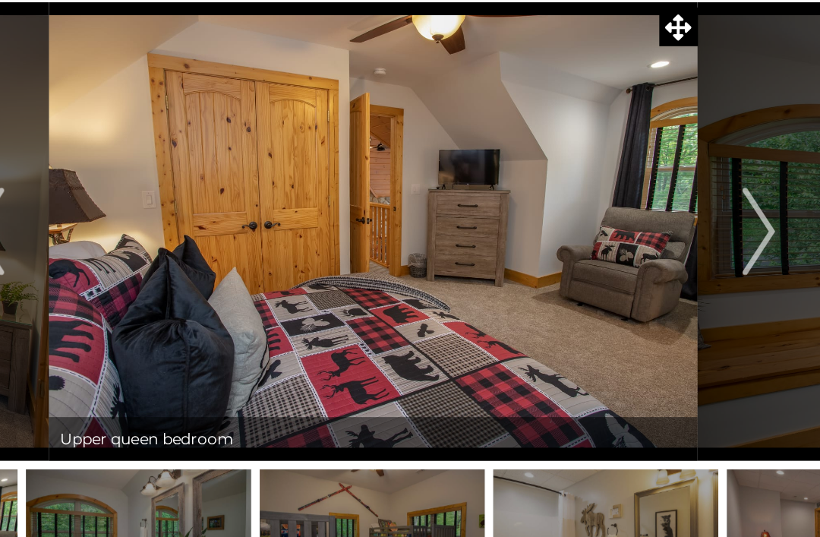
click at [667, 250] on img "Next" at bounding box center [678, 280] width 23 height 61
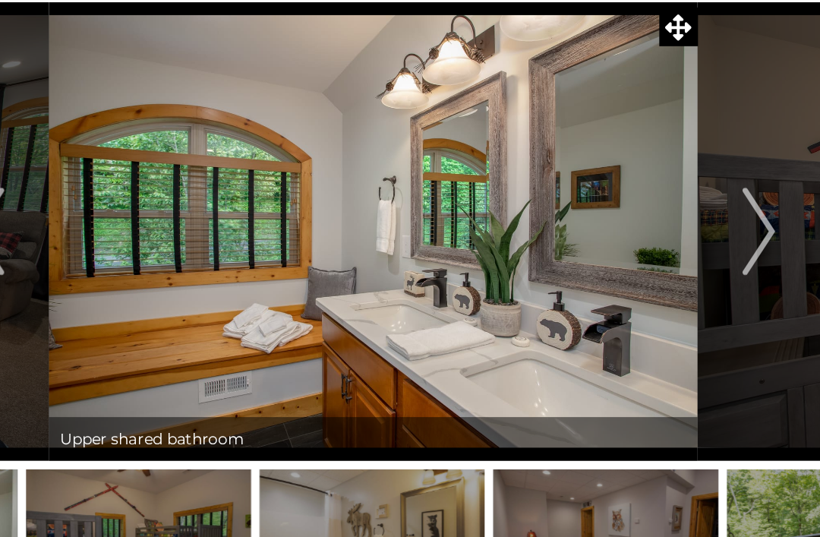
click at [667, 250] on img "Next" at bounding box center [678, 280] width 23 height 61
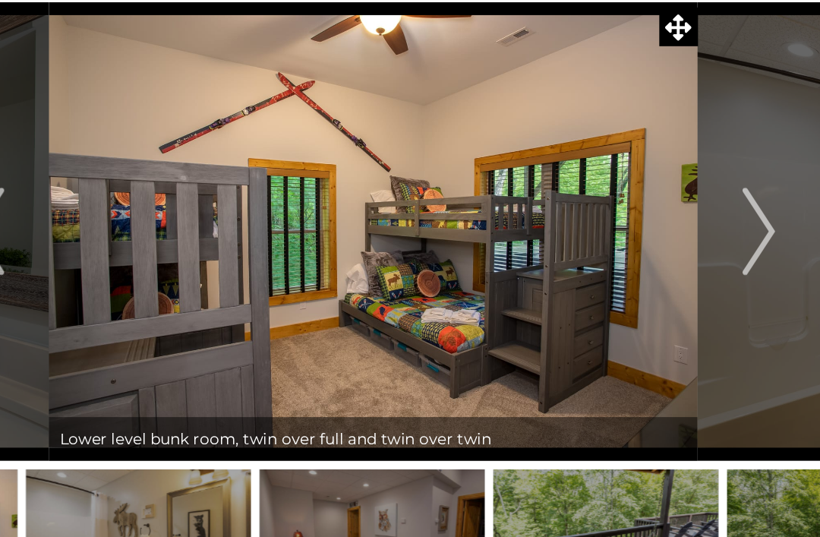
click at [667, 250] on img "Next" at bounding box center [678, 280] width 23 height 61
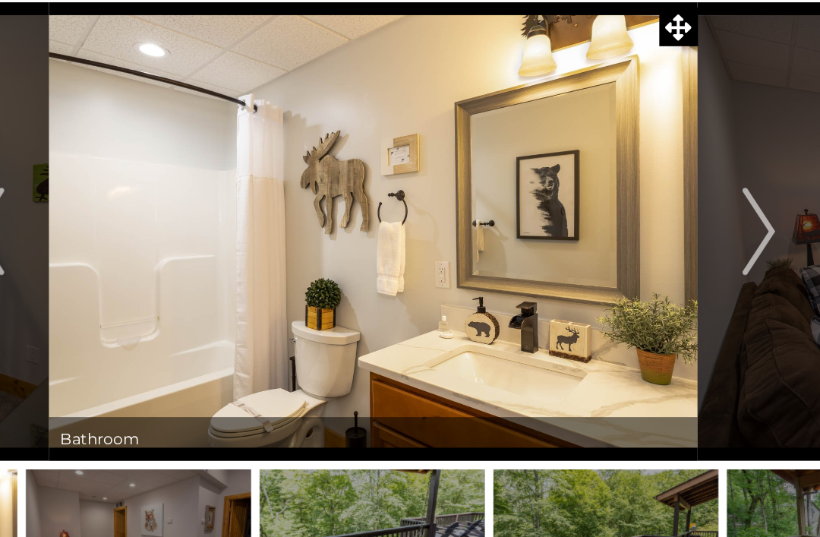
click at [100, 193] on button "Previous" at bounding box center [142, 280] width 85 height 319
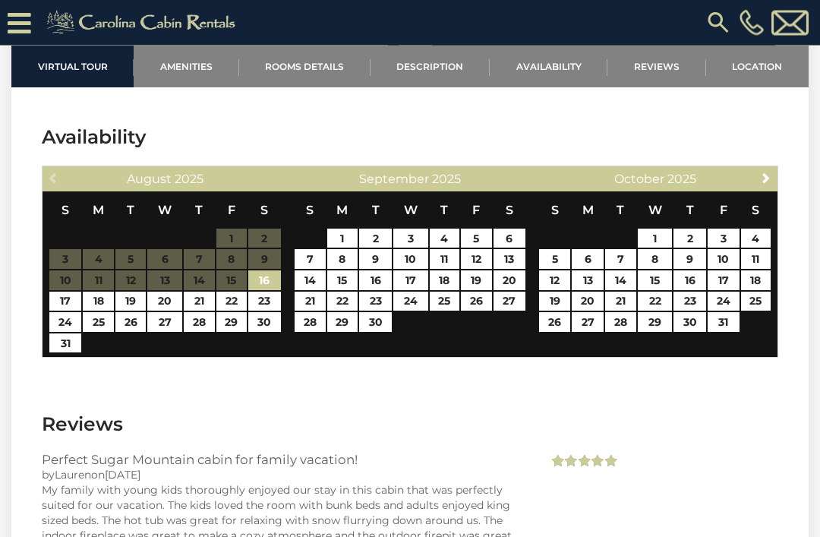
scroll to position [3042, 0]
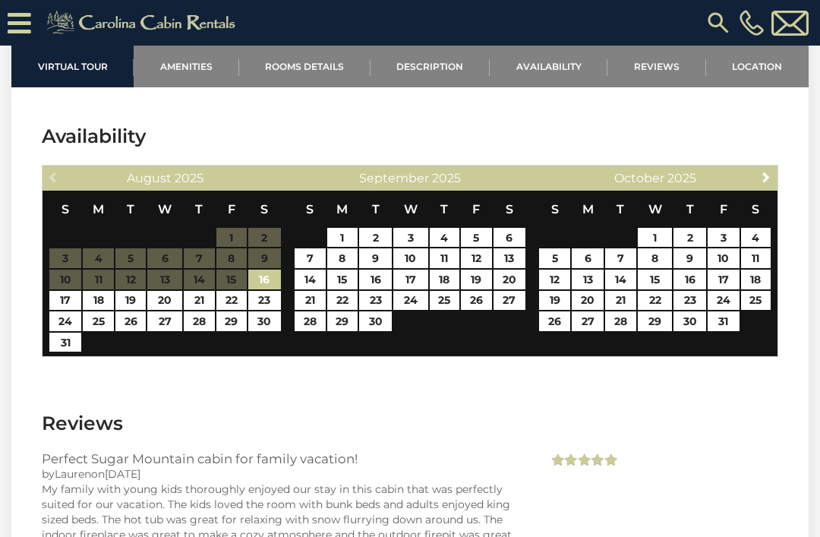
click at [766, 183] on span "Next" at bounding box center [766, 177] width 12 height 12
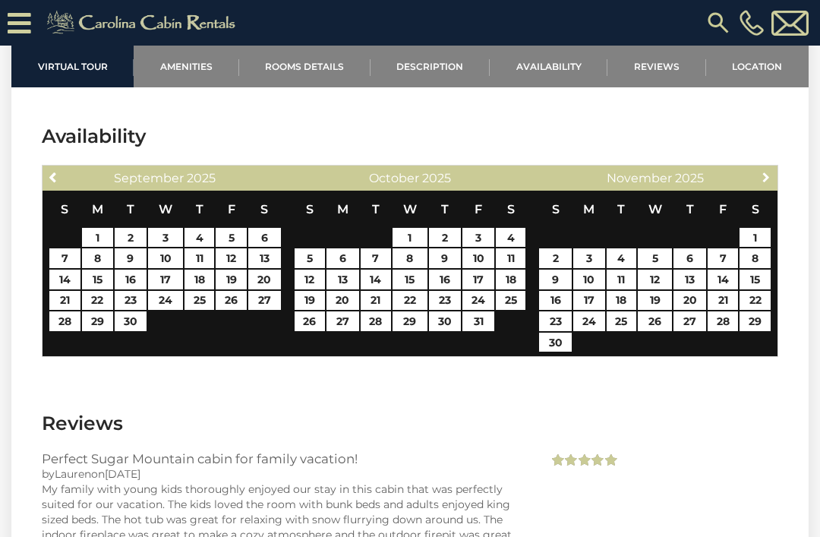
click at [766, 183] on span "Next" at bounding box center [766, 177] width 12 height 12
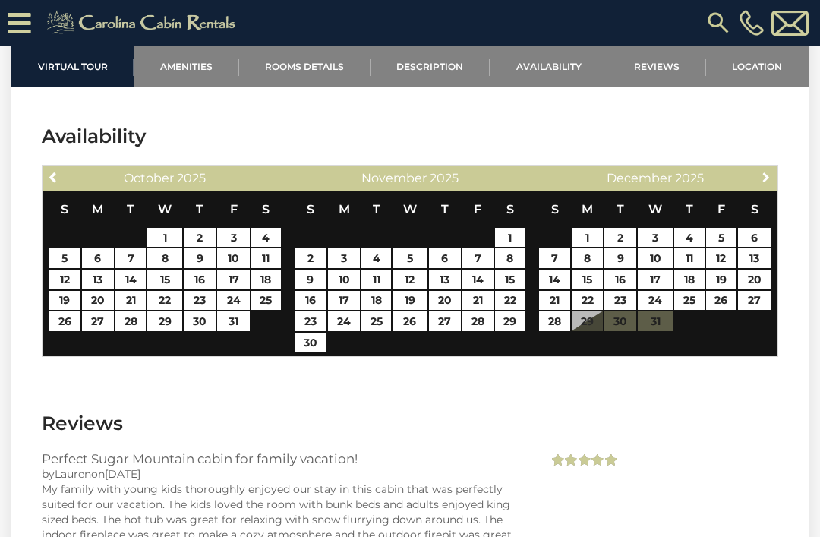
click at [771, 183] on span "Next" at bounding box center [766, 177] width 12 height 12
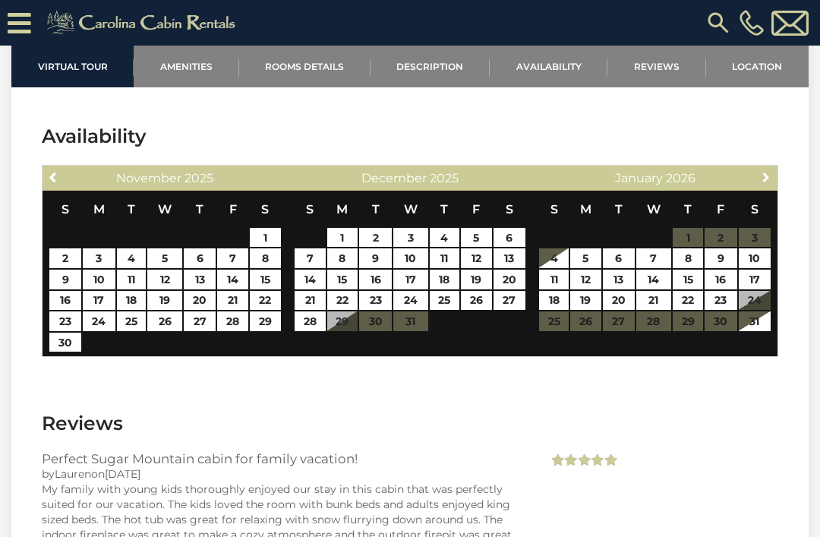
click at [774, 187] on link "Next" at bounding box center [766, 177] width 19 height 19
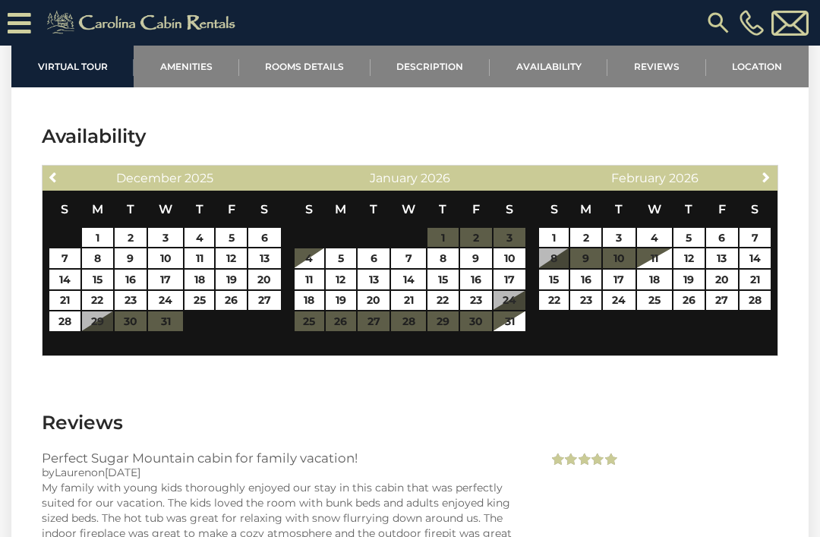
click at [776, 387] on section "Availability Previous [DATE] S M T W T F S 1 2 3 4 5 6 7 8 9 10 11 12 13 14 15 …" at bounding box center [410, 243] width 798 height 286
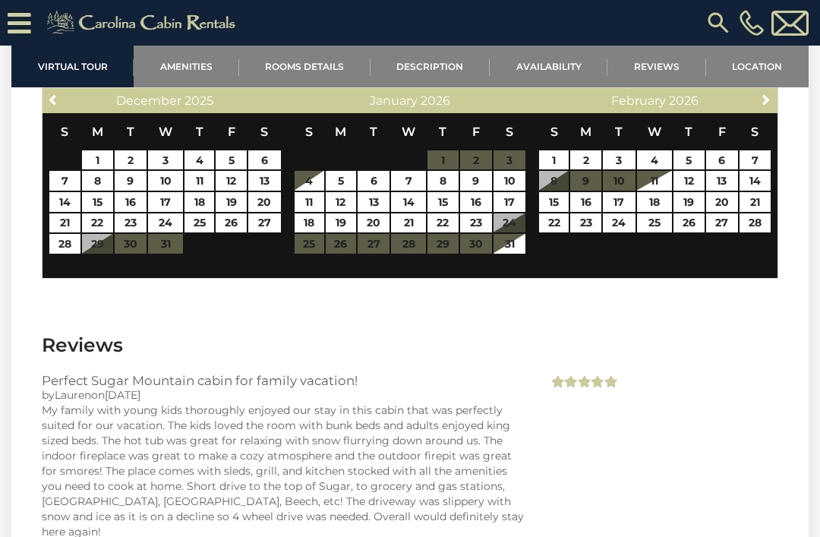
scroll to position [3106, 0]
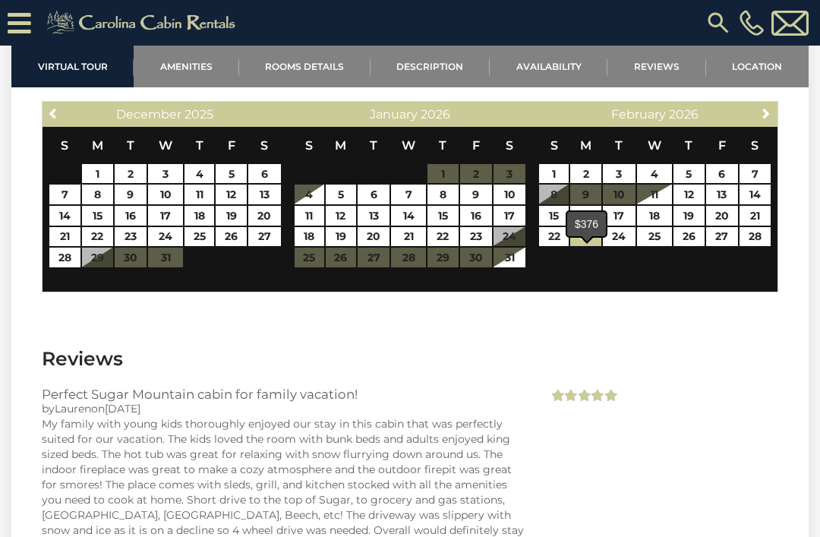
click at [596, 247] on link "23" at bounding box center [585, 237] width 31 height 20
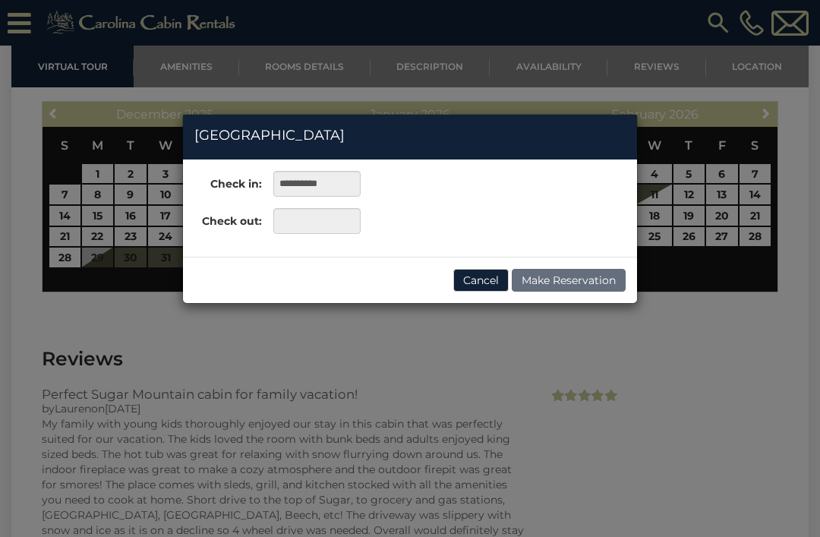
click at [472, 278] on button "Cancel" at bounding box center [480, 280] width 55 height 23
